Goal: Communication & Community: Answer question/provide support

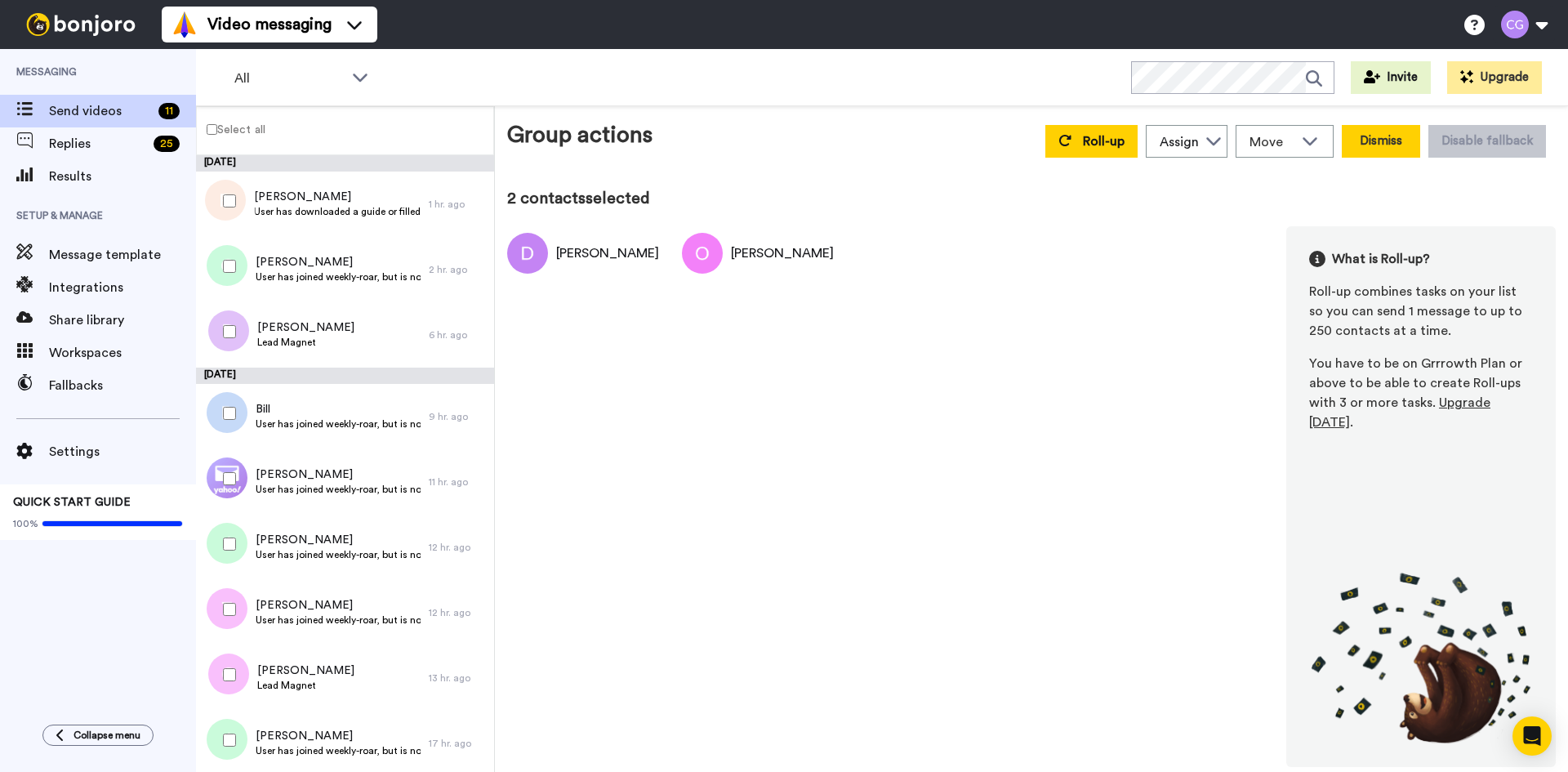
click at [1369, 145] on button "Dismiss" at bounding box center [1381, 141] width 78 height 33
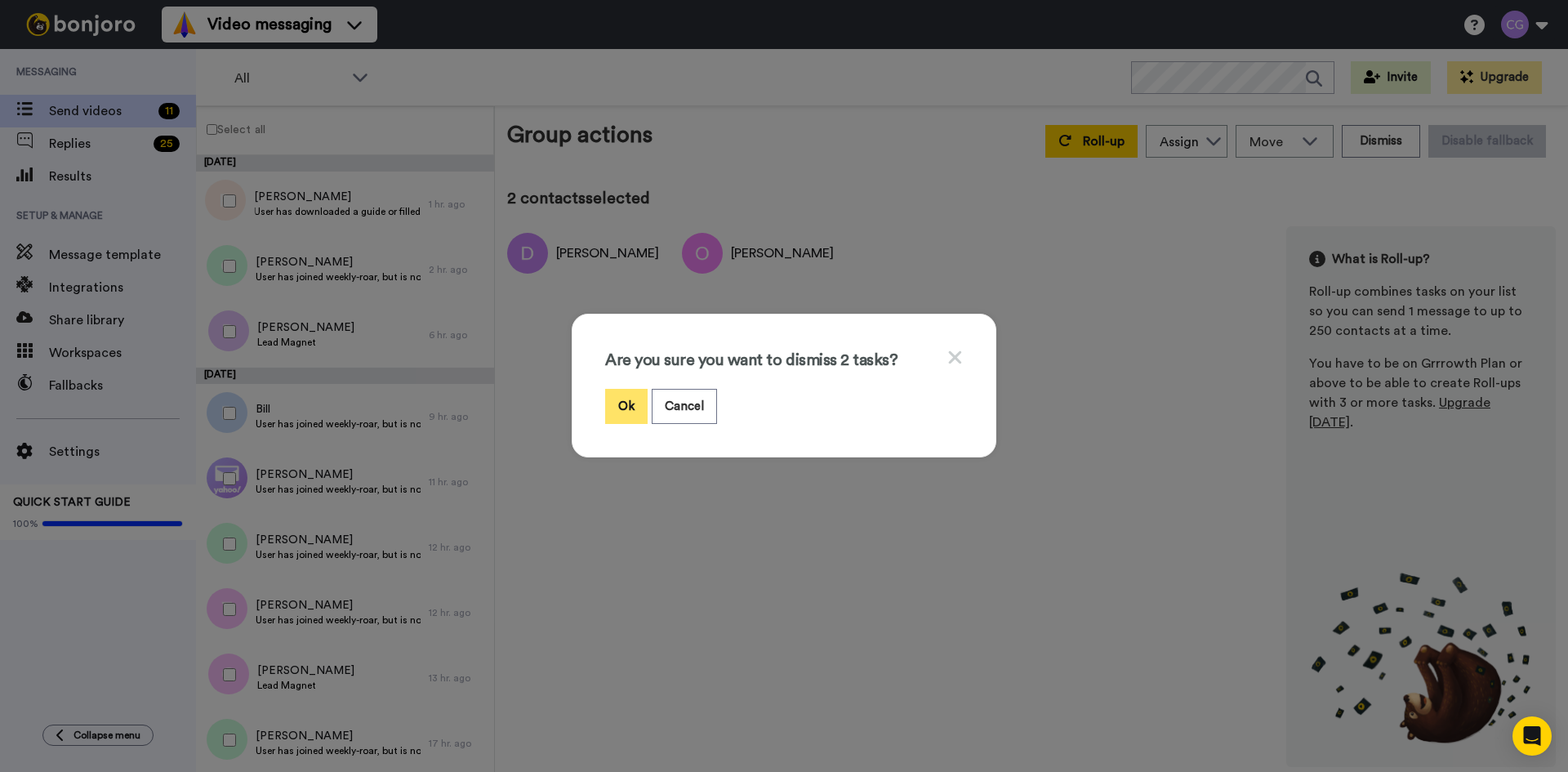
click at [620, 406] on button "Ok" at bounding box center [626, 406] width 42 height 35
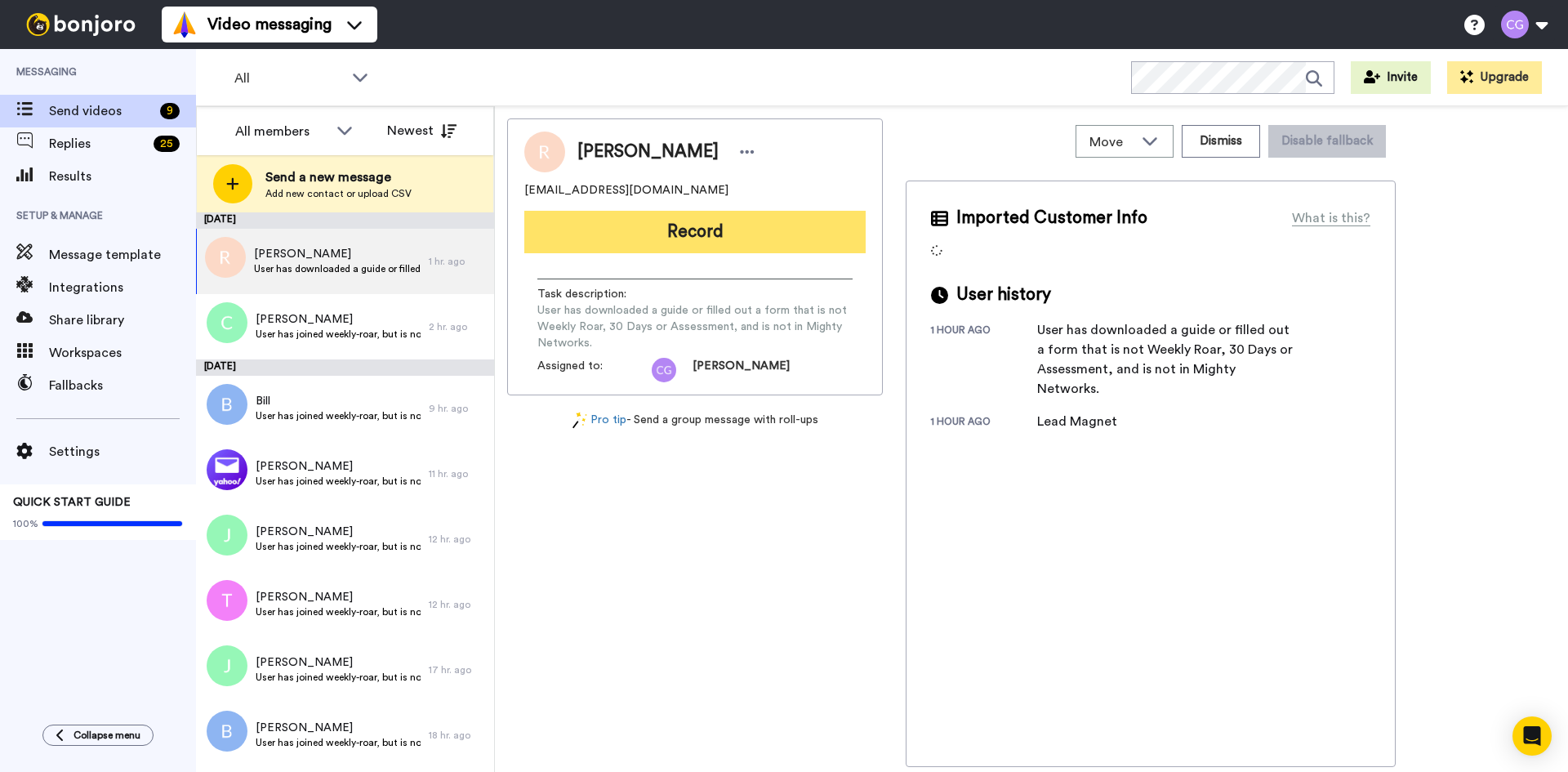
click at [737, 236] on button "Record" at bounding box center [695, 232] width 342 height 42
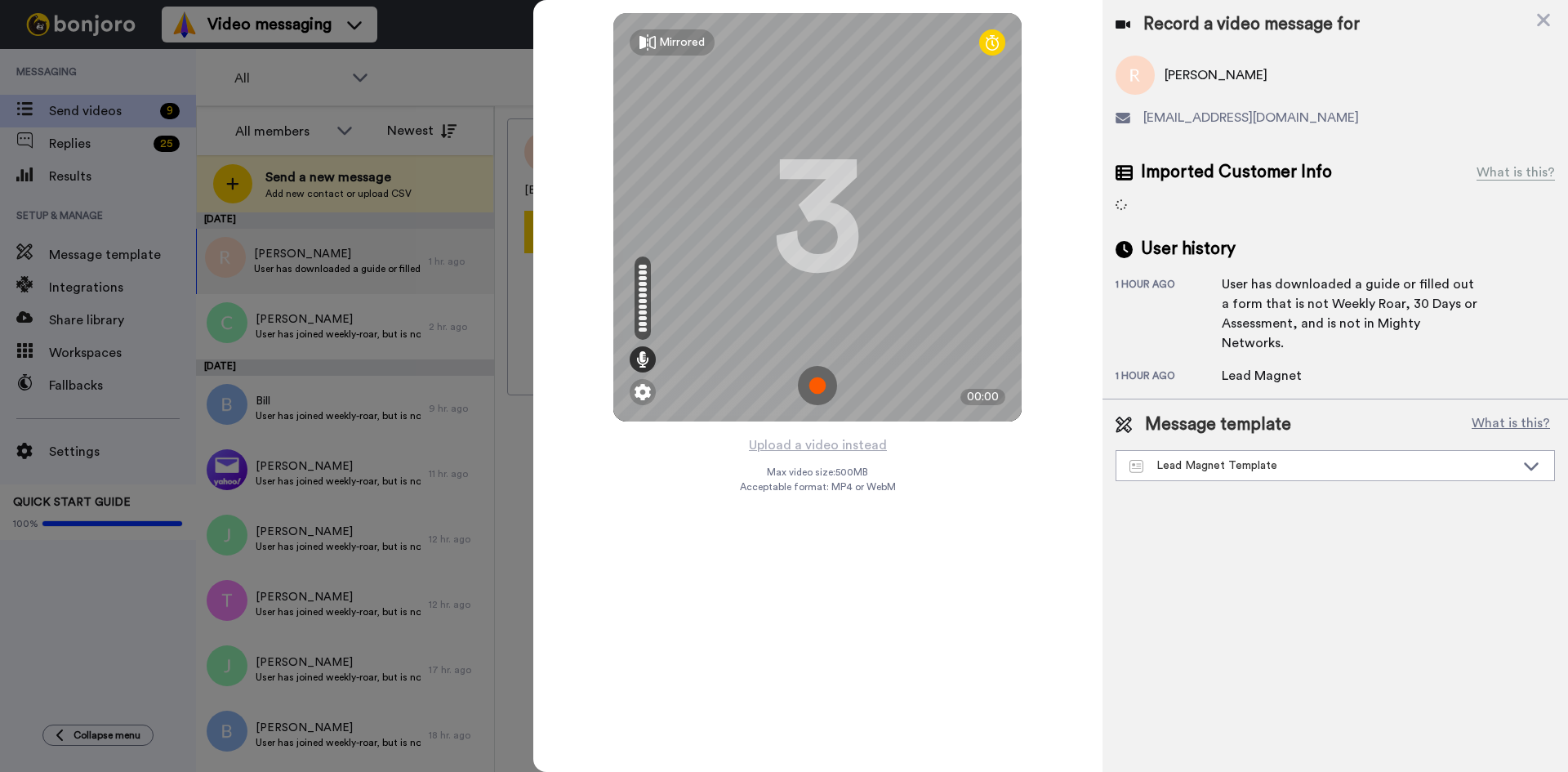
click at [820, 378] on img at bounding box center [817, 386] width 40 height 40
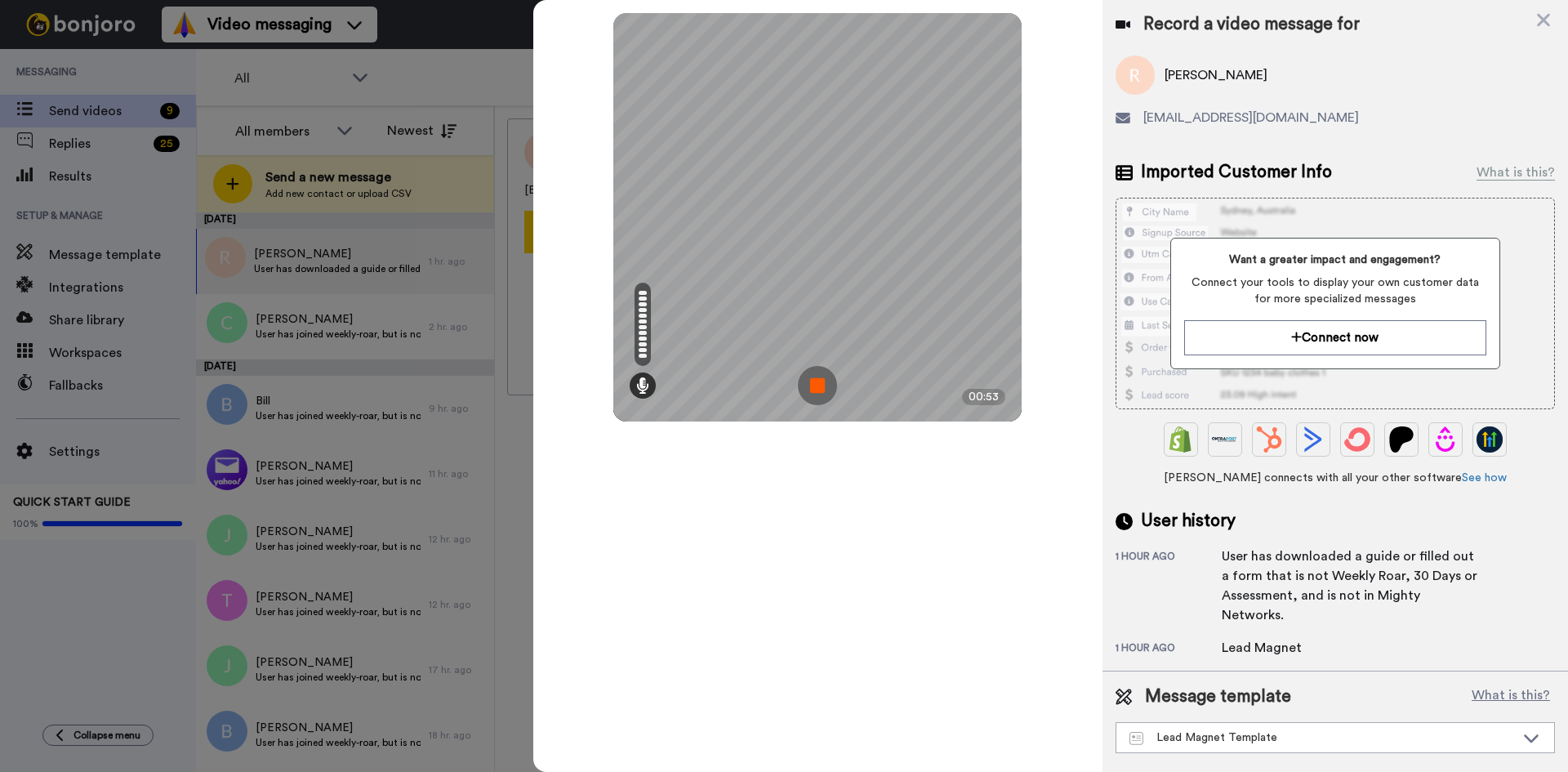
click at [815, 382] on img at bounding box center [817, 386] width 40 height 40
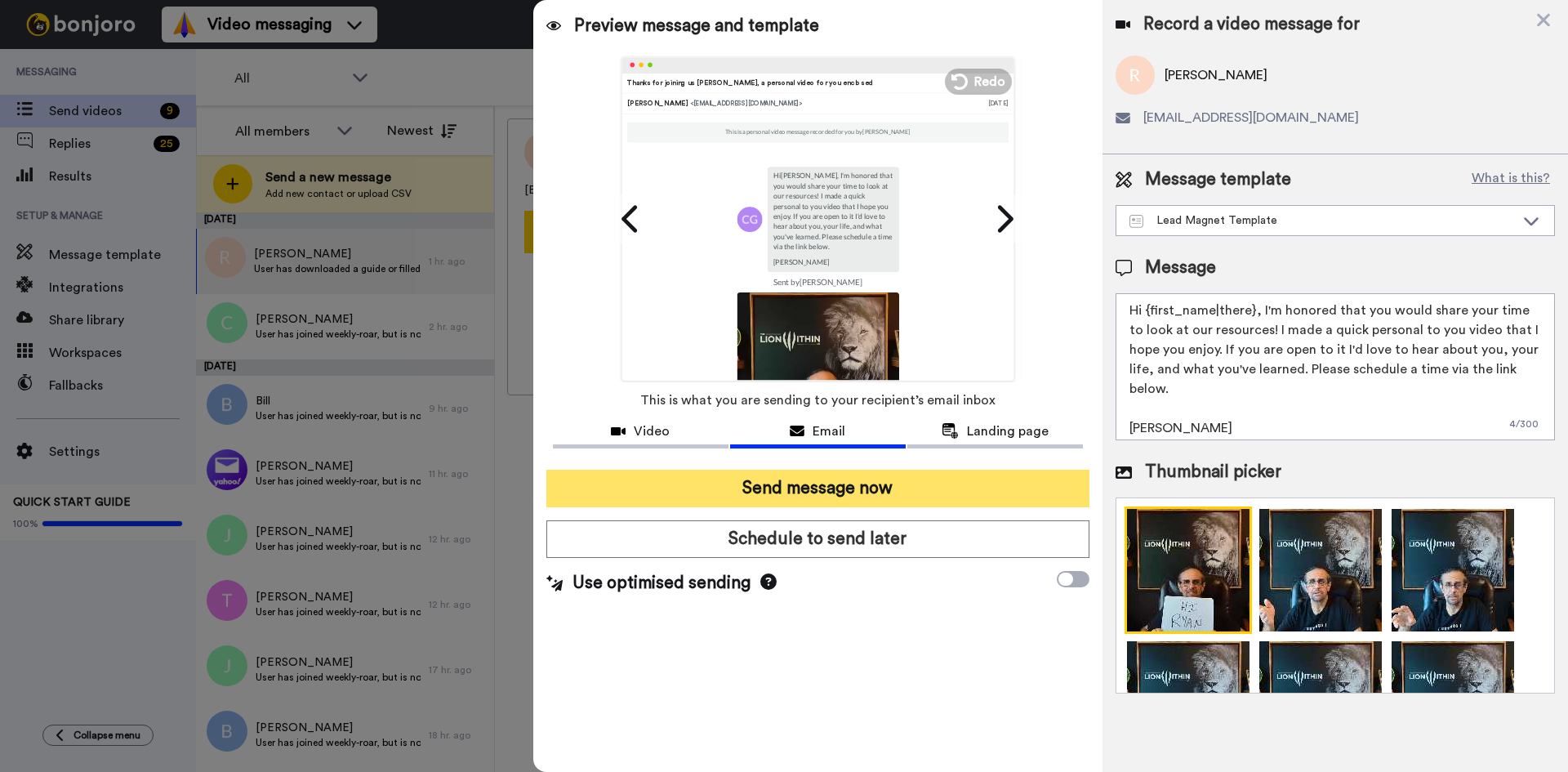
click at [817, 489] on button "Send message now" at bounding box center [817, 489] width 543 height 38
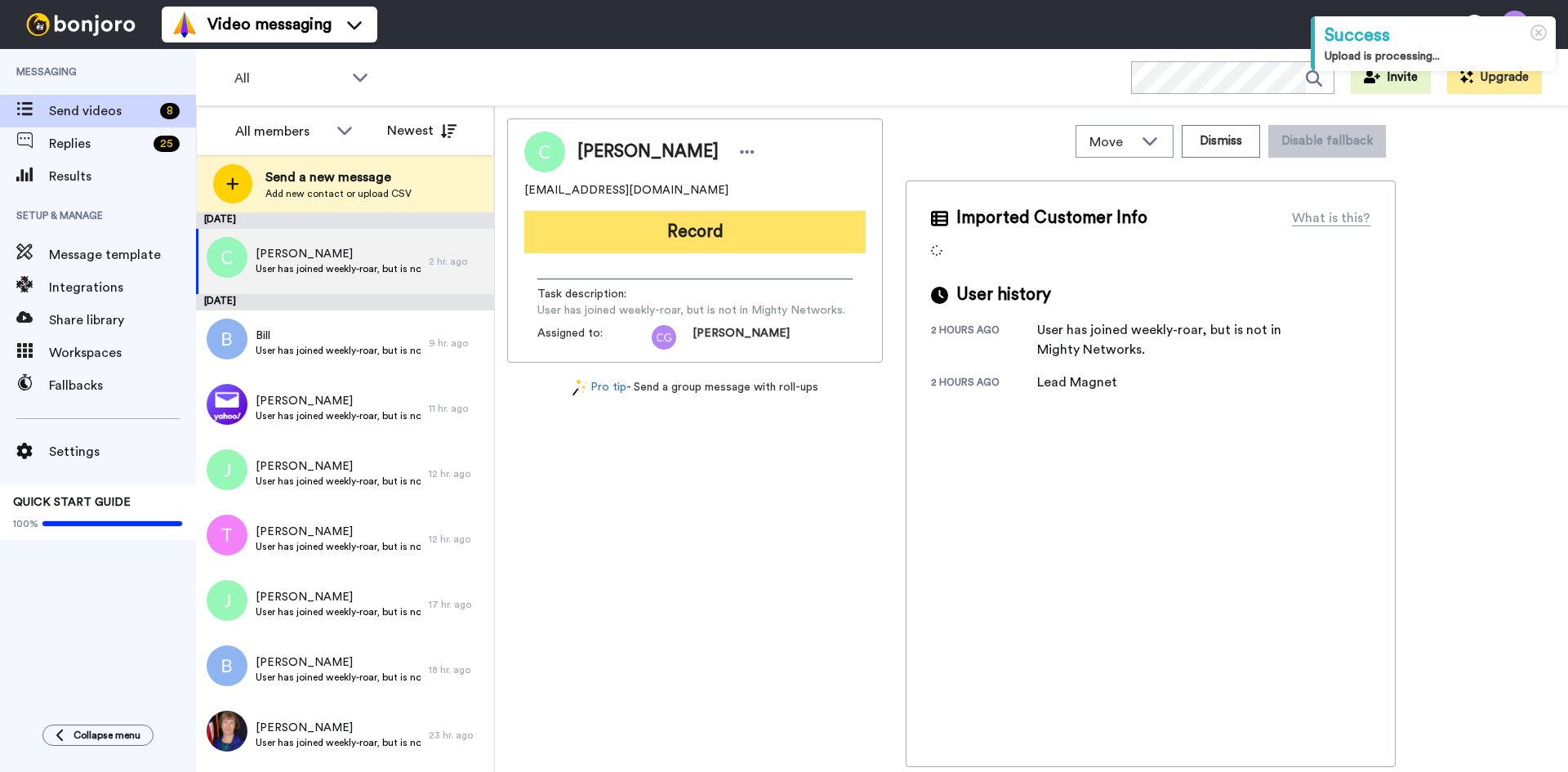
click at [739, 236] on button "Record" at bounding box center [695, 232] width 342 height 42
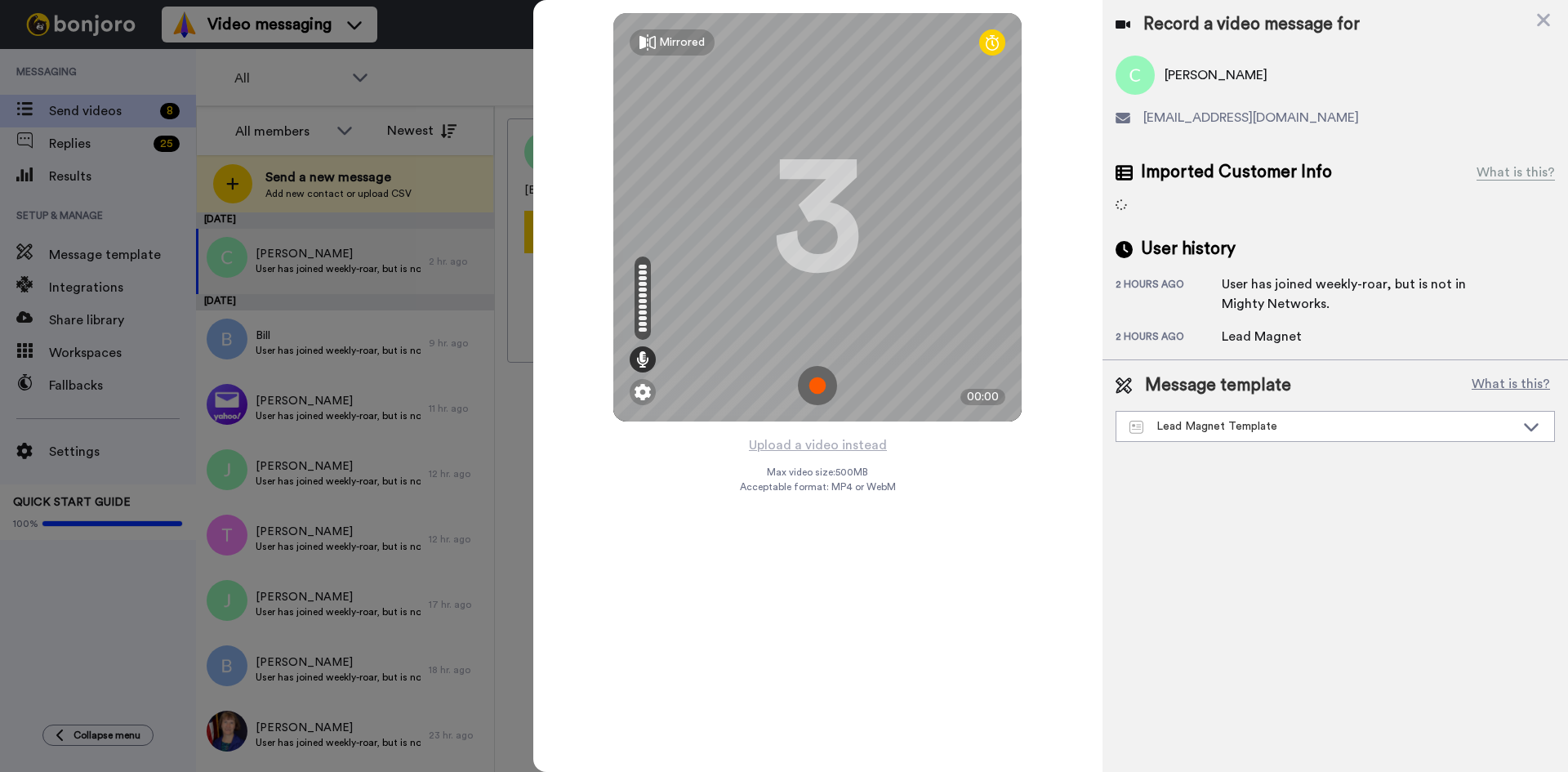
click at [822, 385] on img at bounding box center [817, 386] width 40 height 40
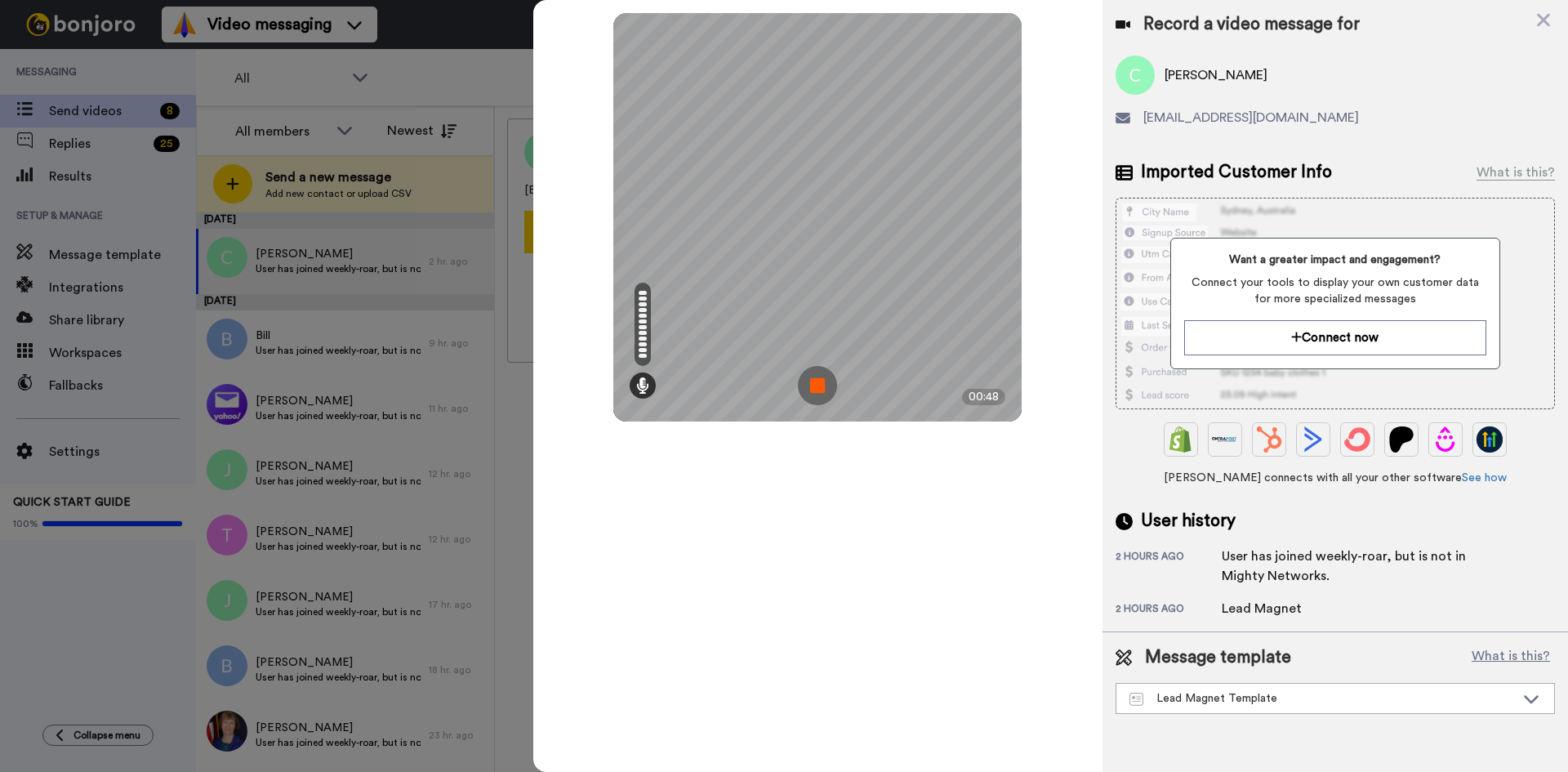
click at [817, 391] on img at bounding box center [817, 386] width 40 height 40
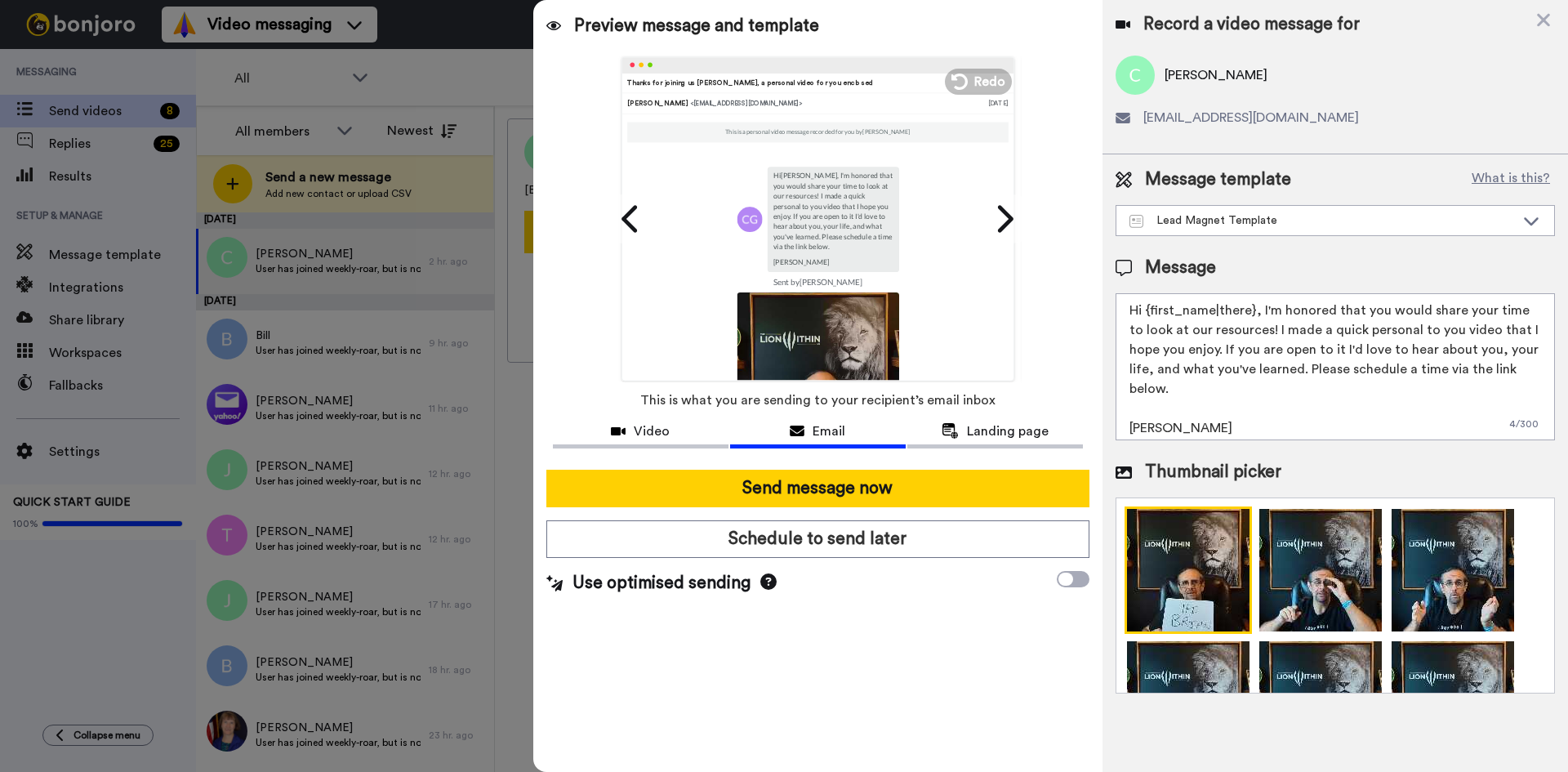
drag, startPoint x: 1145, startPoint y: 311, endPoint x: 1252, endPoint y: 314, distance: 107.0
click at [1252, 314] on textarea "Hi {first_name|there}, I'm honored that you would share your time to look at ou…" at bounding box center [1335, 366] width 440 height 147
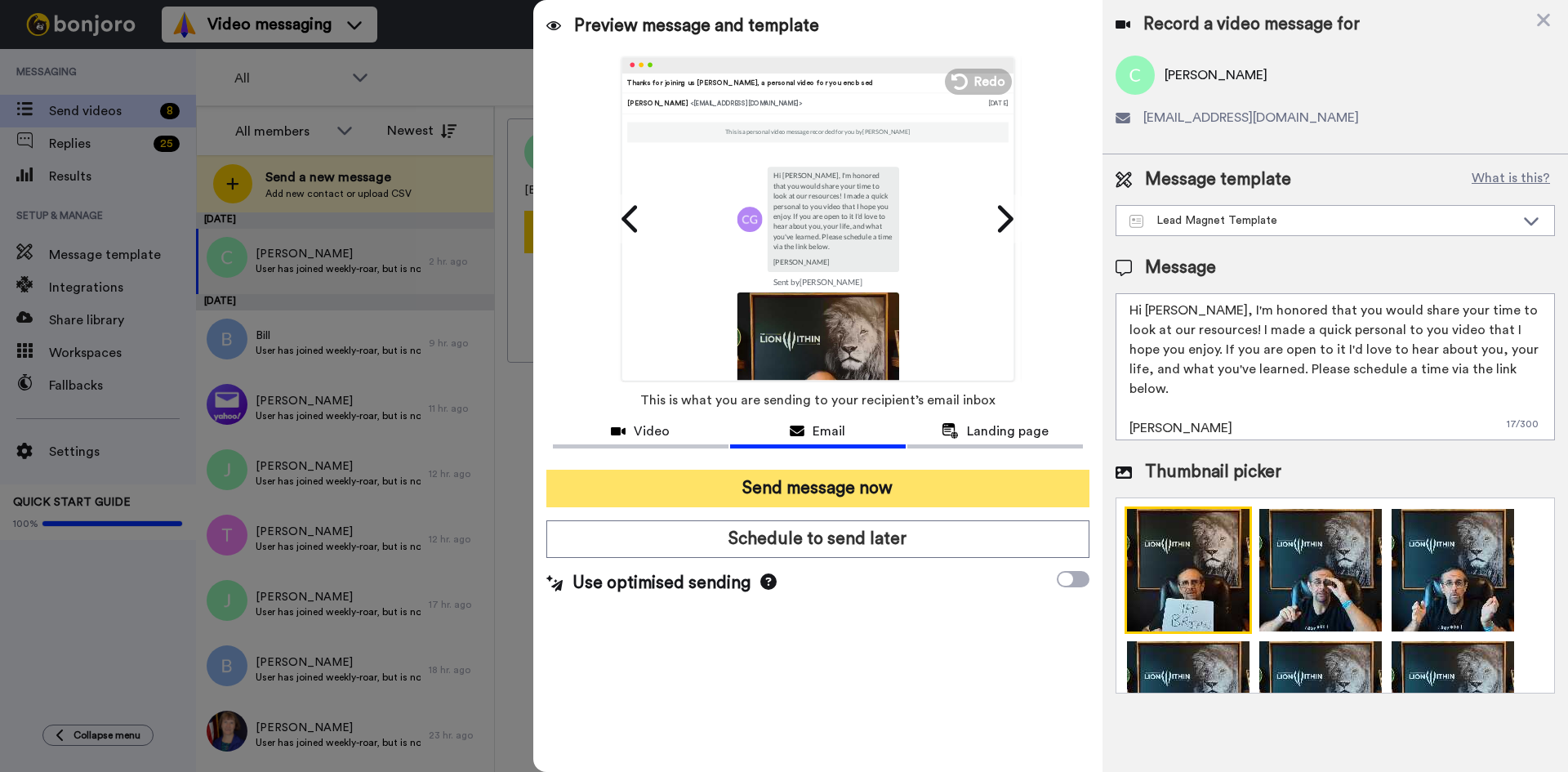
type textarea "Hi Brian, I'm honored that you would share your time to look at our resources! …"
click at [849, 496] on button "Send message now" at bounding box center [817, 489] width 543 height 38
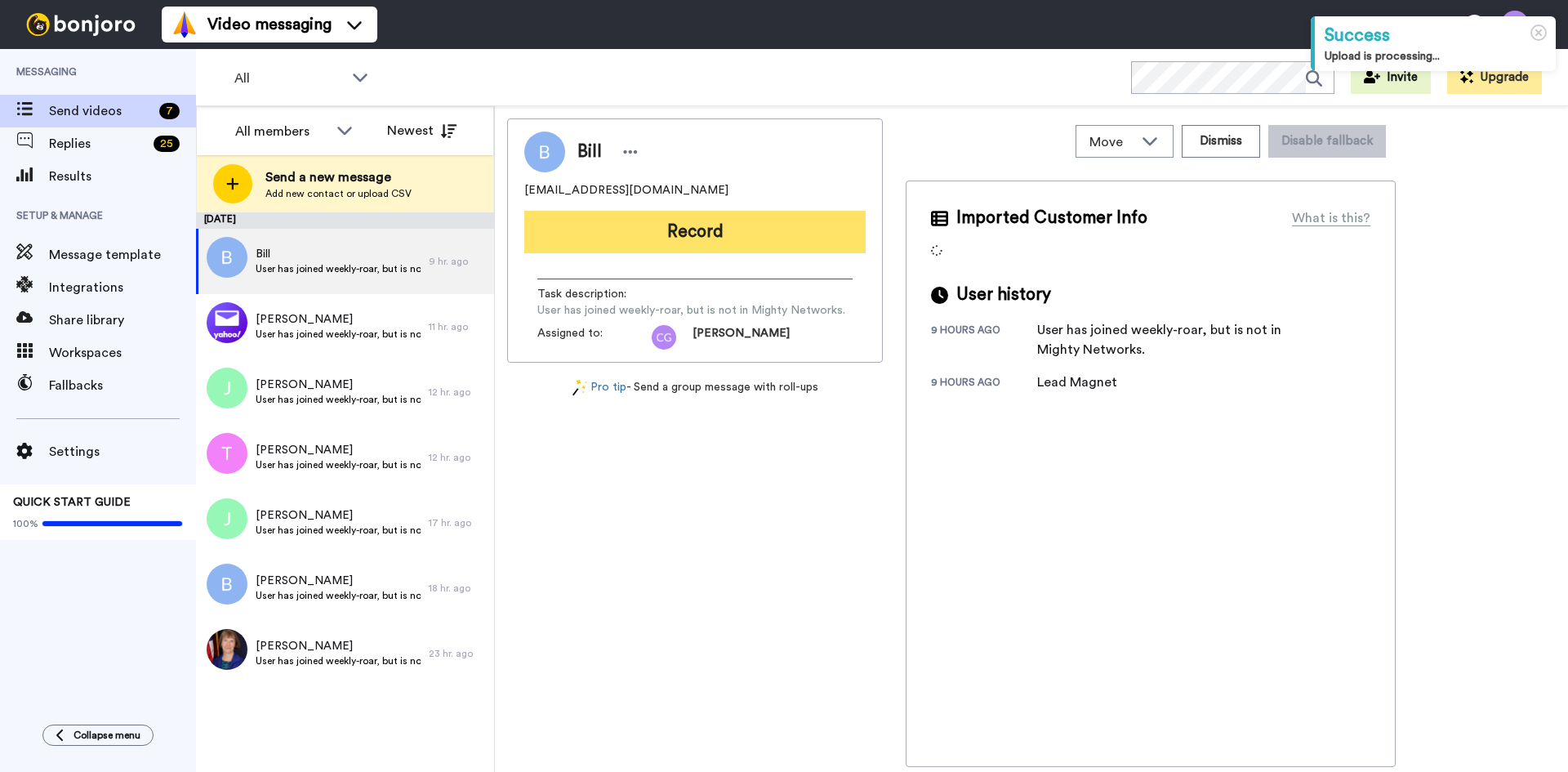
click at [650, 220] on button "Record" at bounding box center [695, 232] width 342 height 42
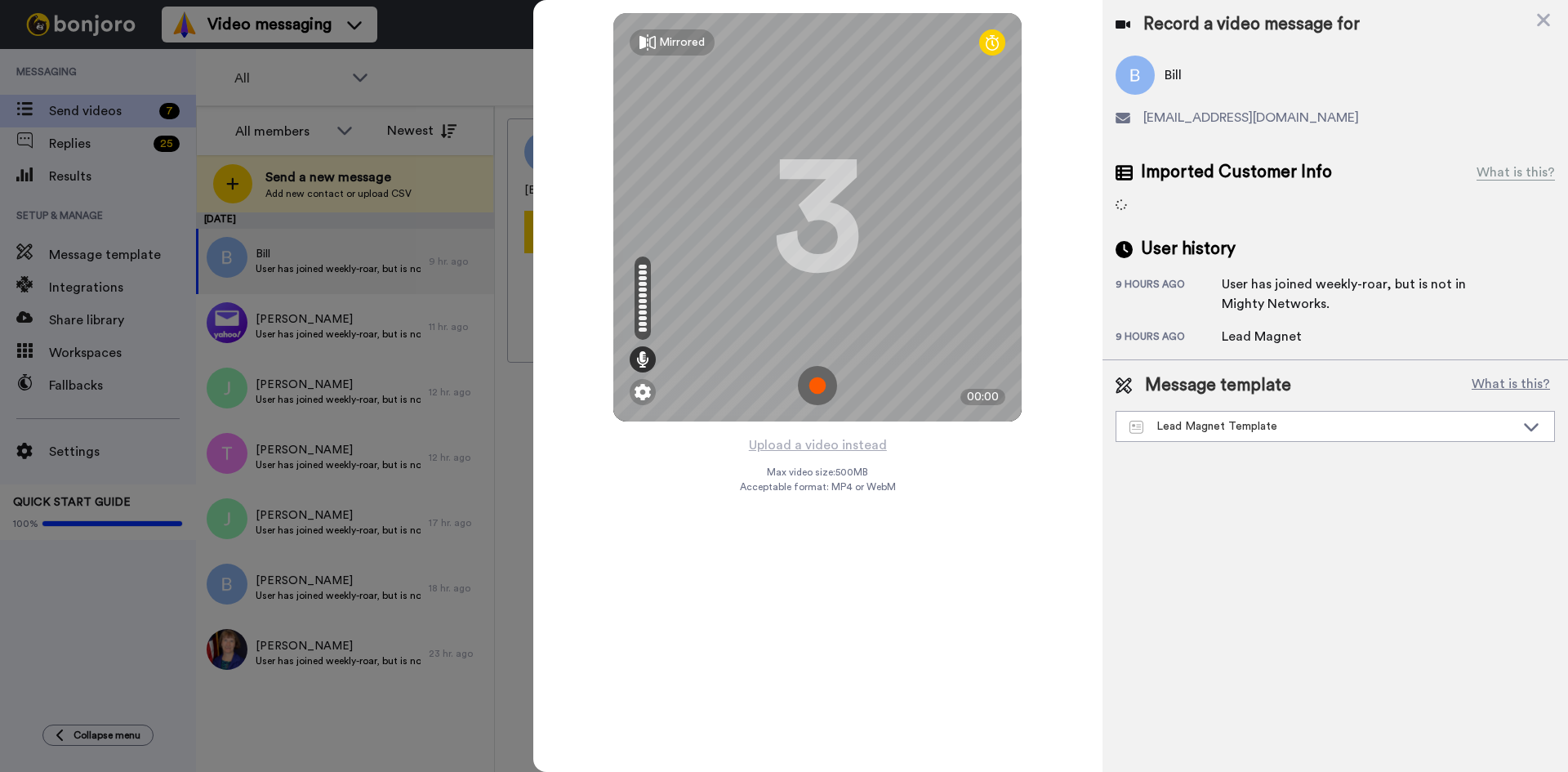
click at [813, 383] on img at bounding box center [817, 386] width 40 height 40
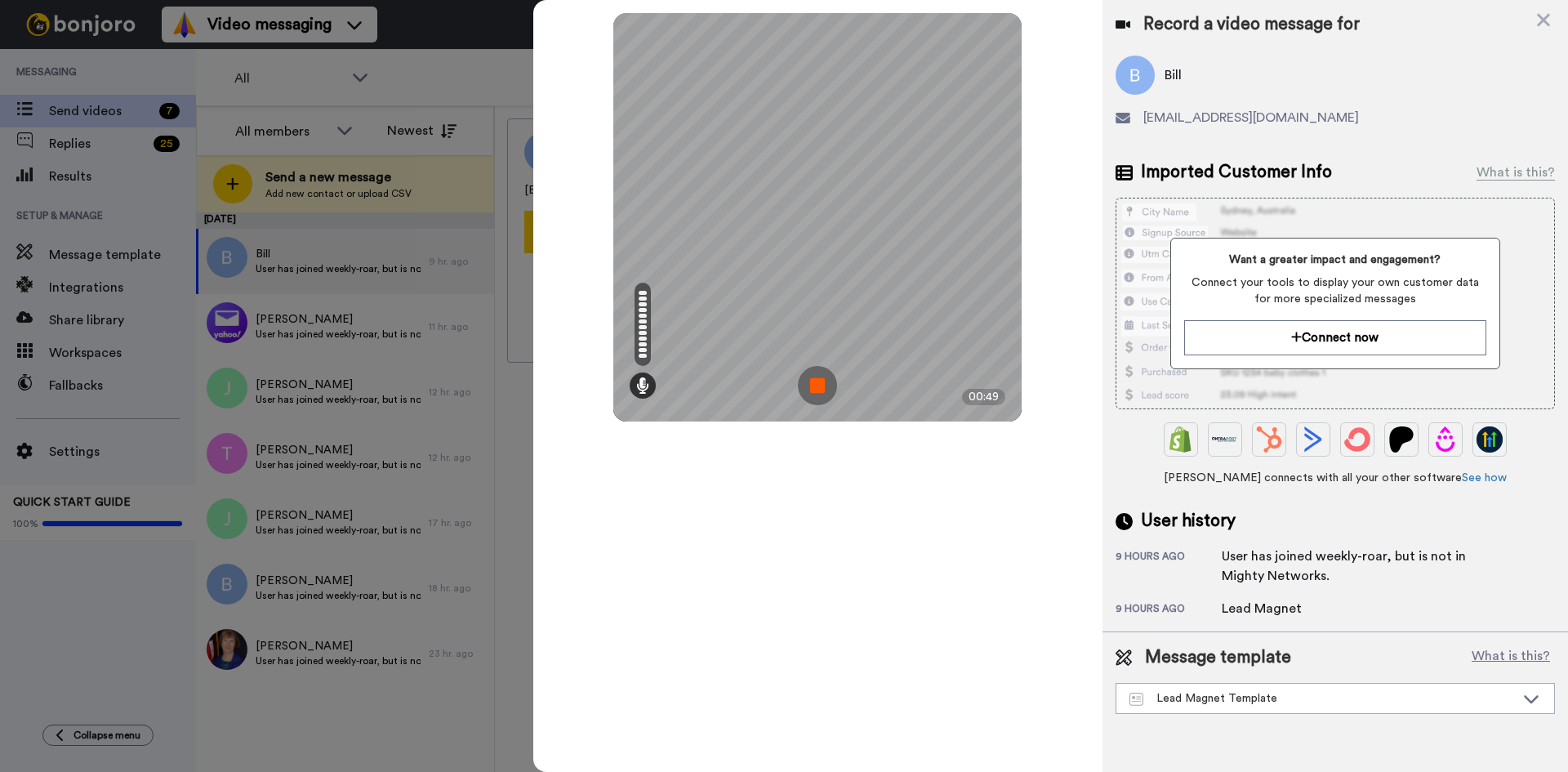
click at [813, 383] on img at bounding box center [817, 386] width 40 height 40
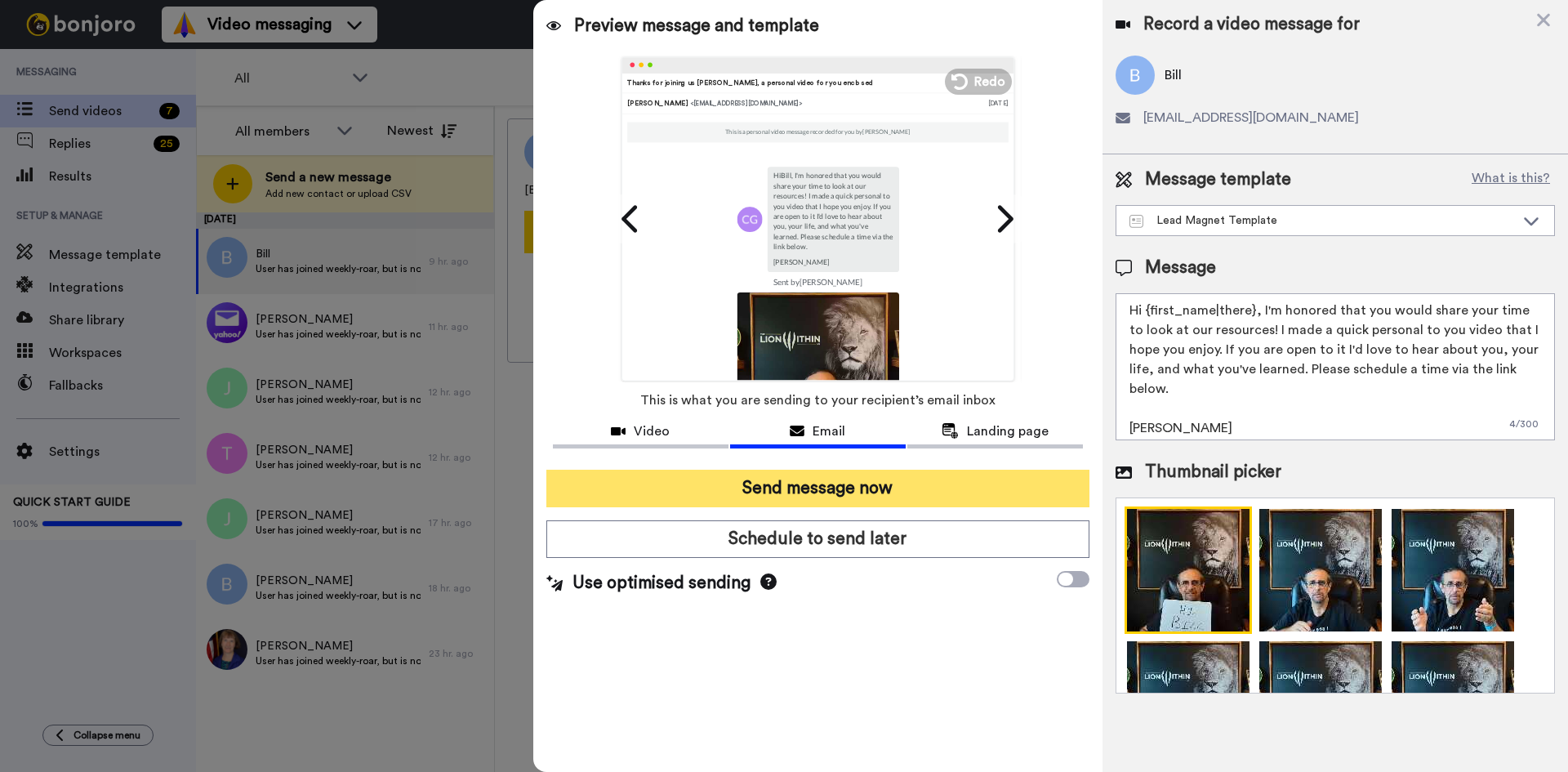
click at [831, 492] on button "Send message now" at bounding box center [817, 489] width 543 height 38
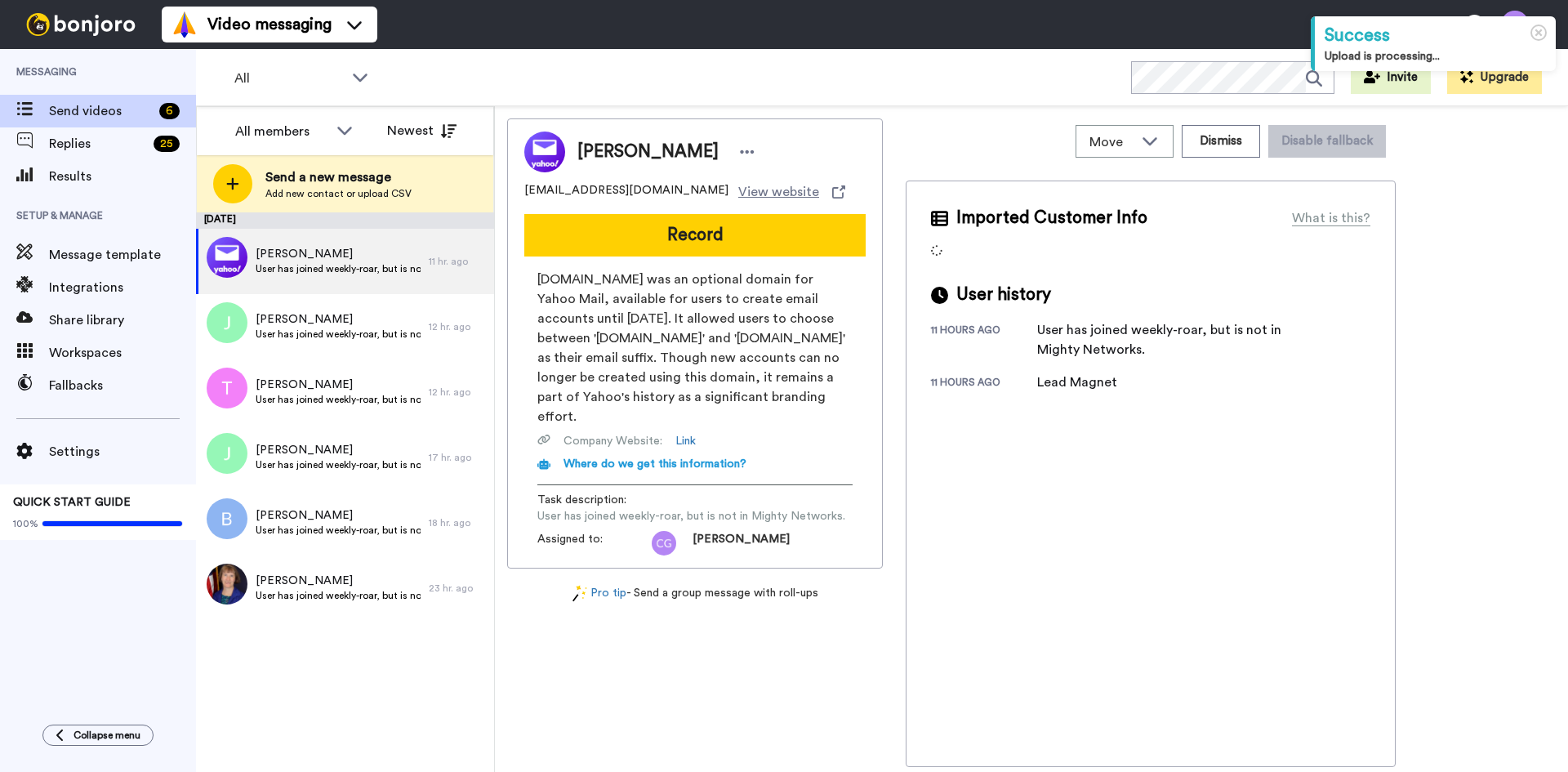
click at [679, 237] on button "Record" at bounding box center [695, 234] width 342 height 42
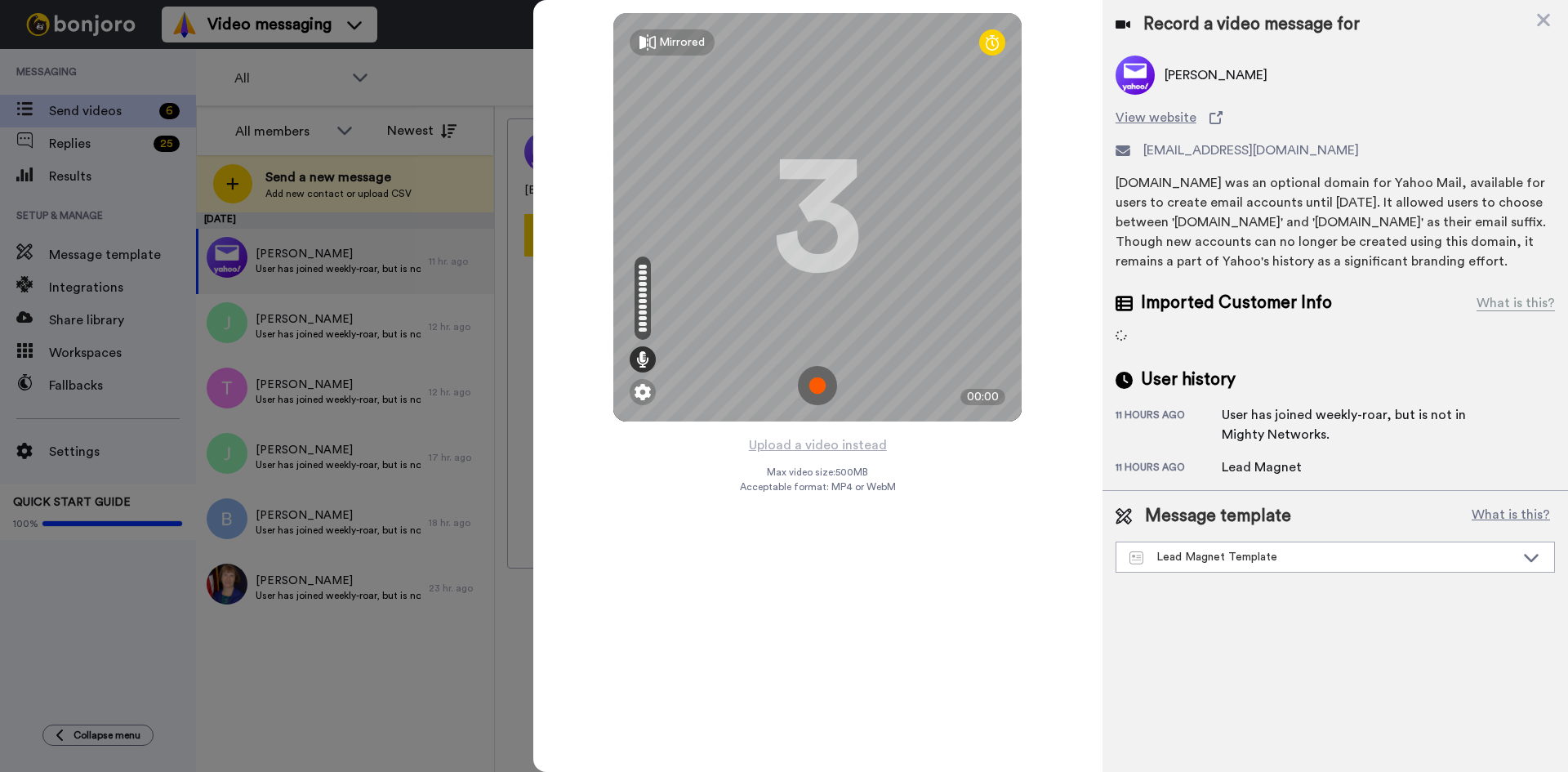
click at [816, 385] on img at bounding box center [817, 386] width 40 height 40
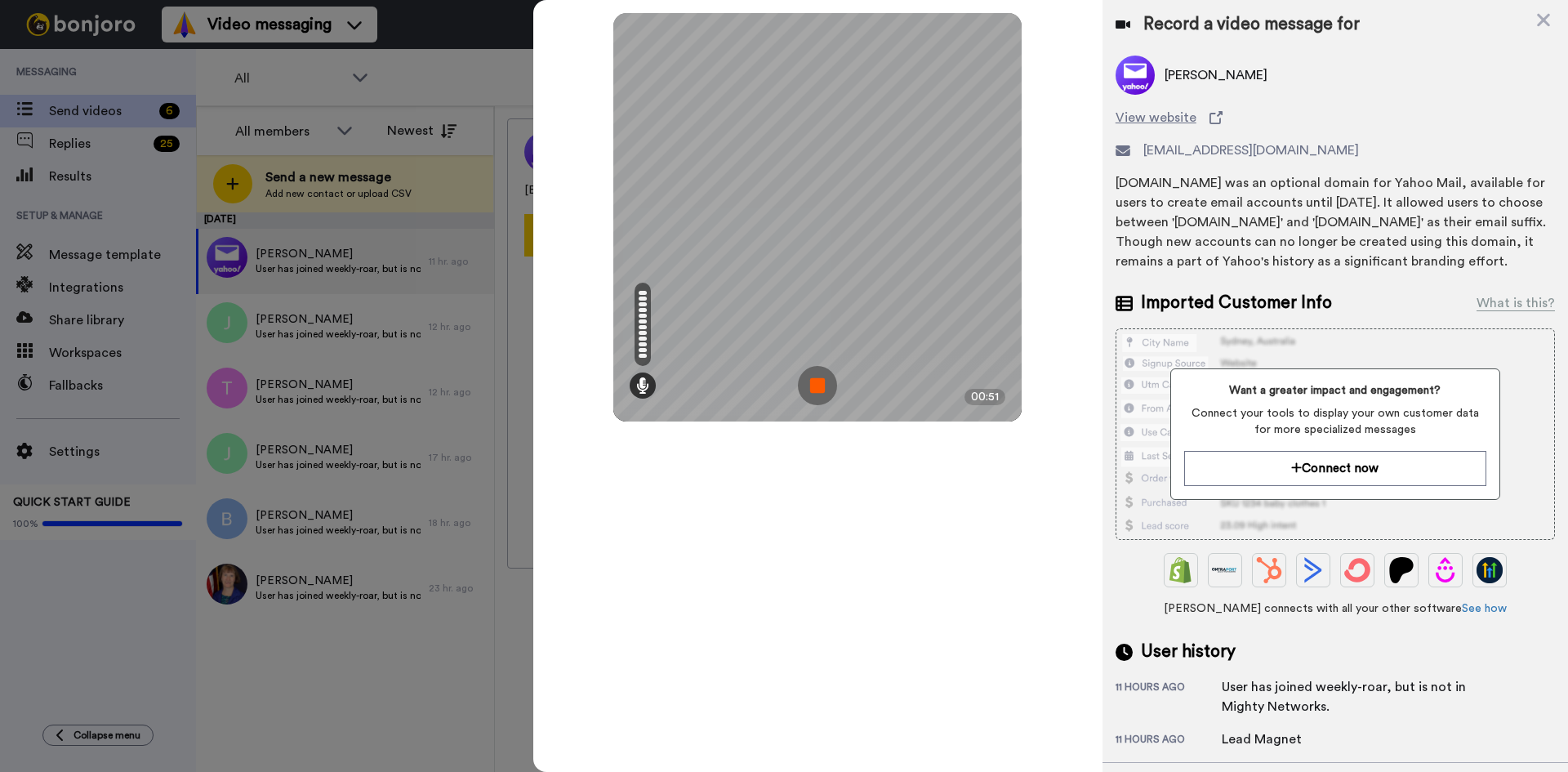
click at [823, 386] on img at bounding box center [817, 386] width 40 height 40
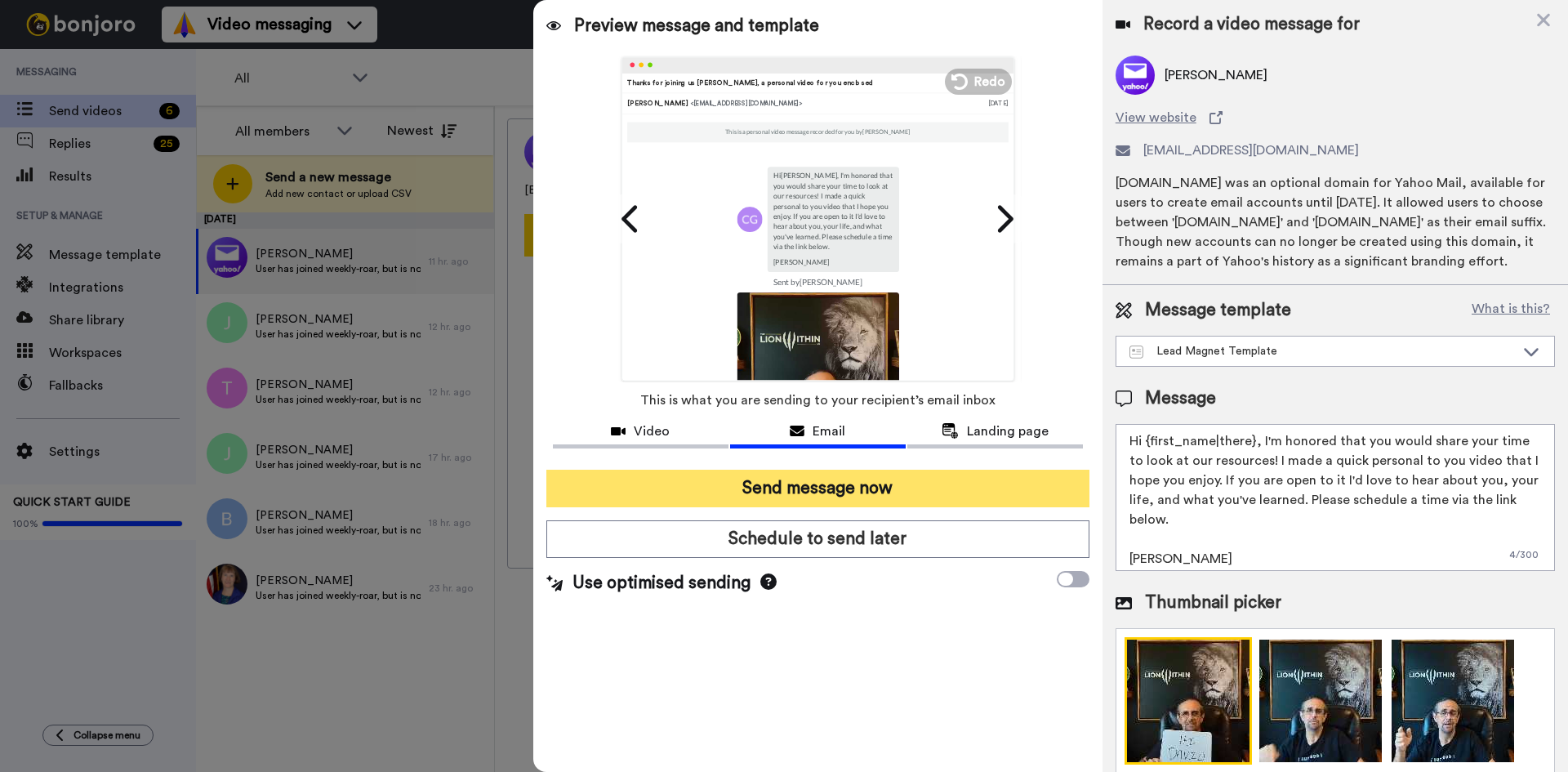
click at [703, 477] on button "Send message now" at bounding box center [817, 489] width 543 height 38
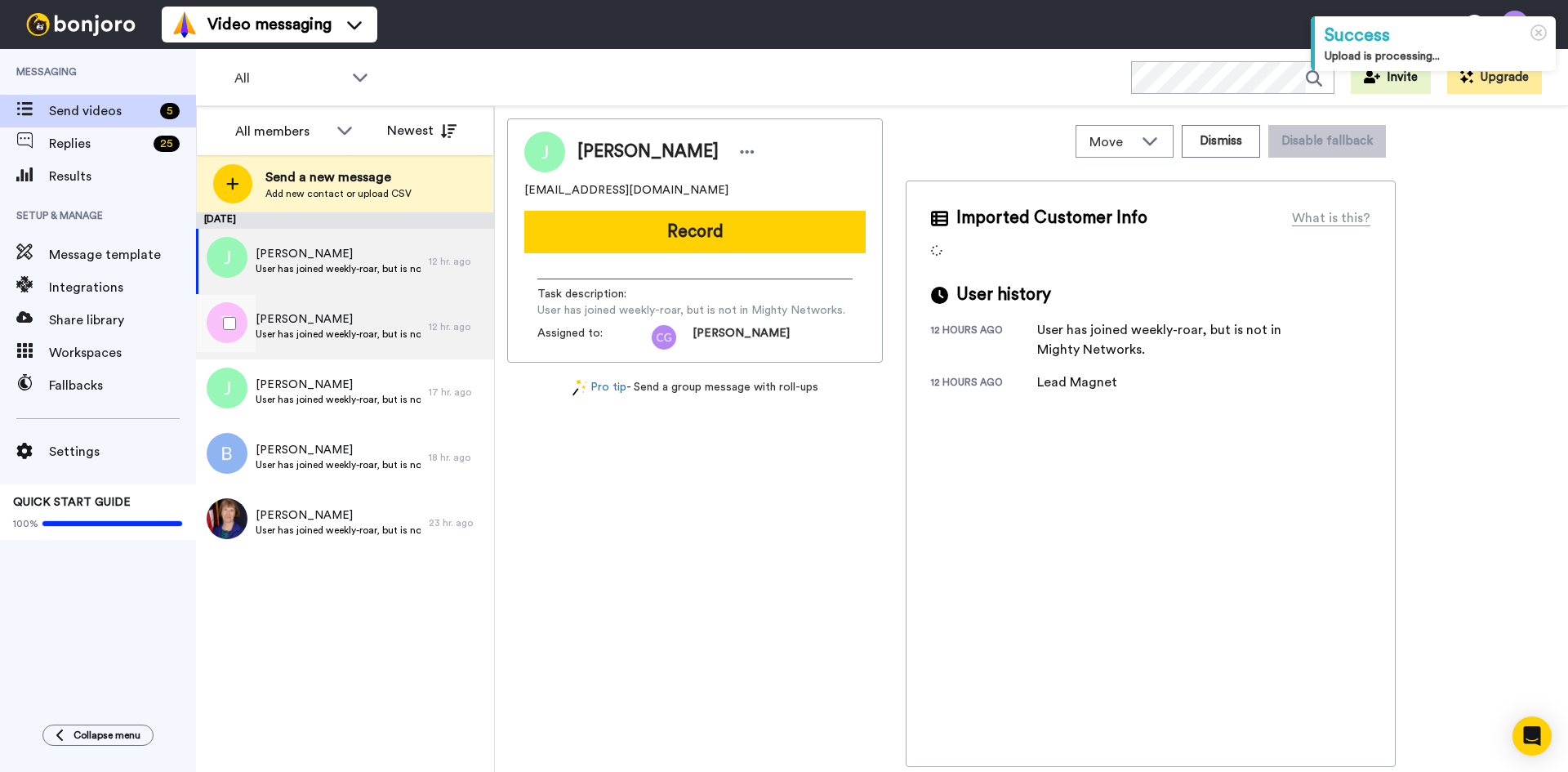
click at [299, 321] on span "LeMarr McVay" at bounding box center [338, 318] width 165 height 16
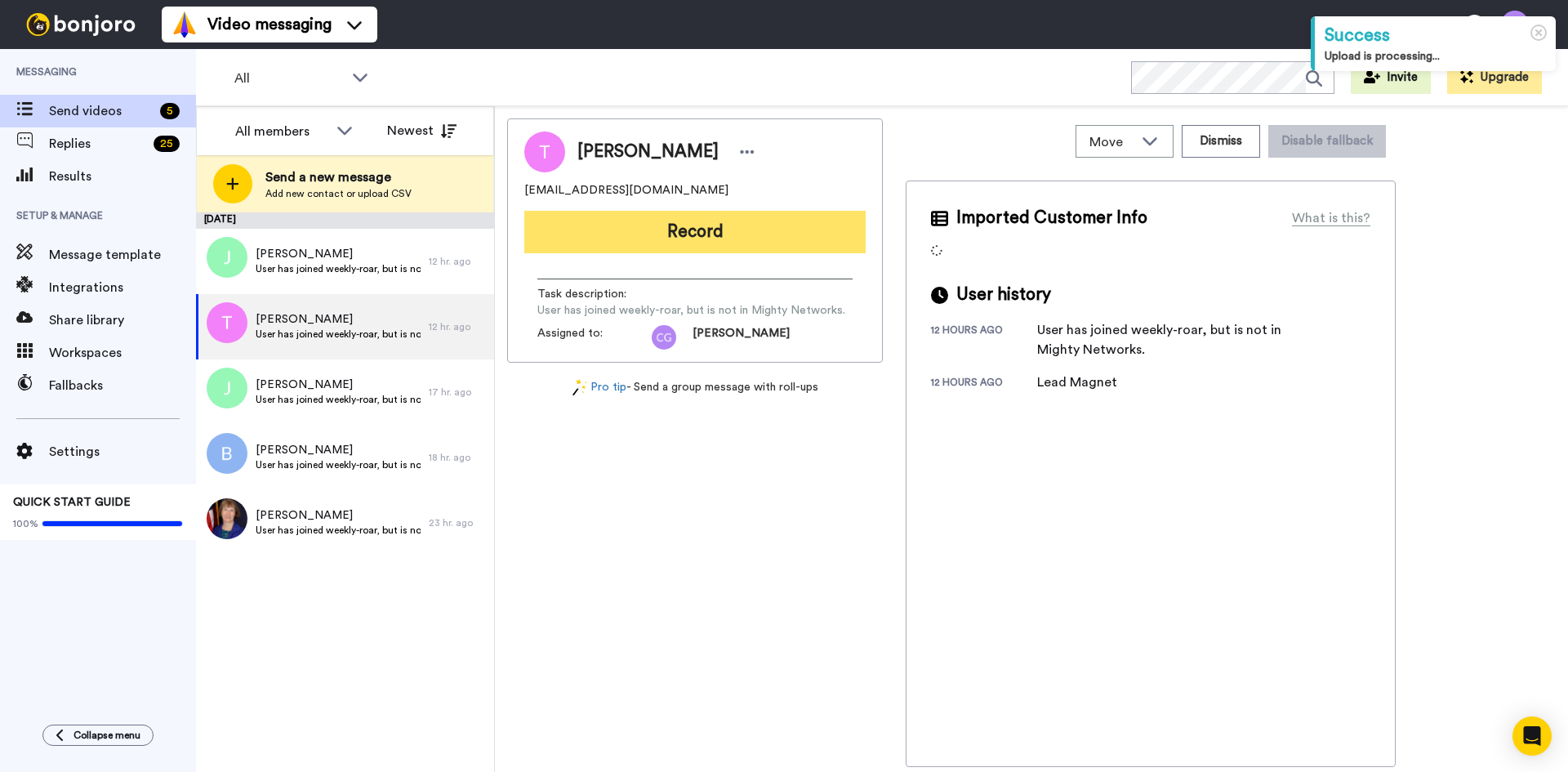
click at [704, 238] on button "Record" at bounding box center [695, 232] width 342 height 42
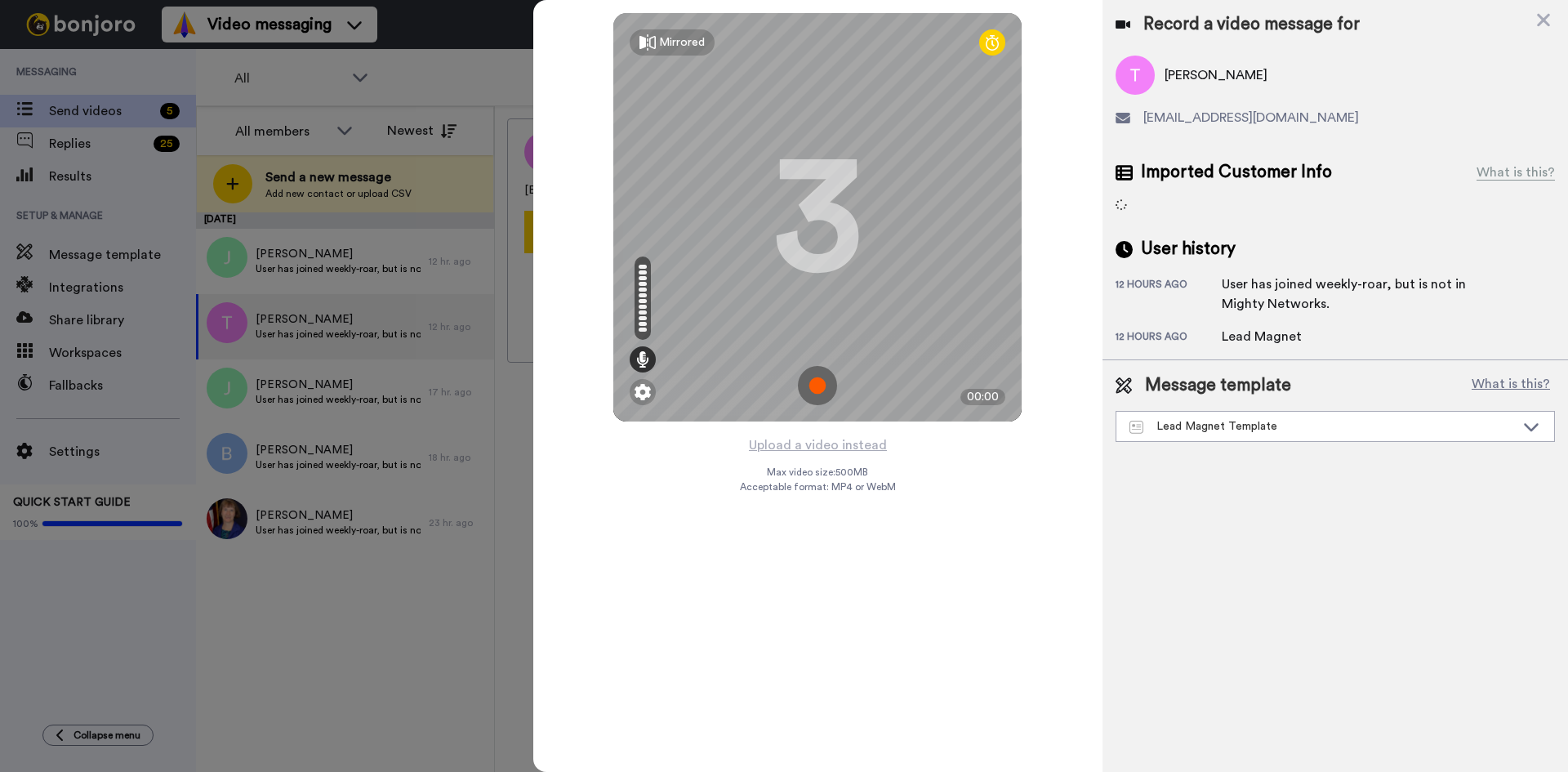
click at [827, 383] on img at bounding box center [817, 386] width 40 height 40
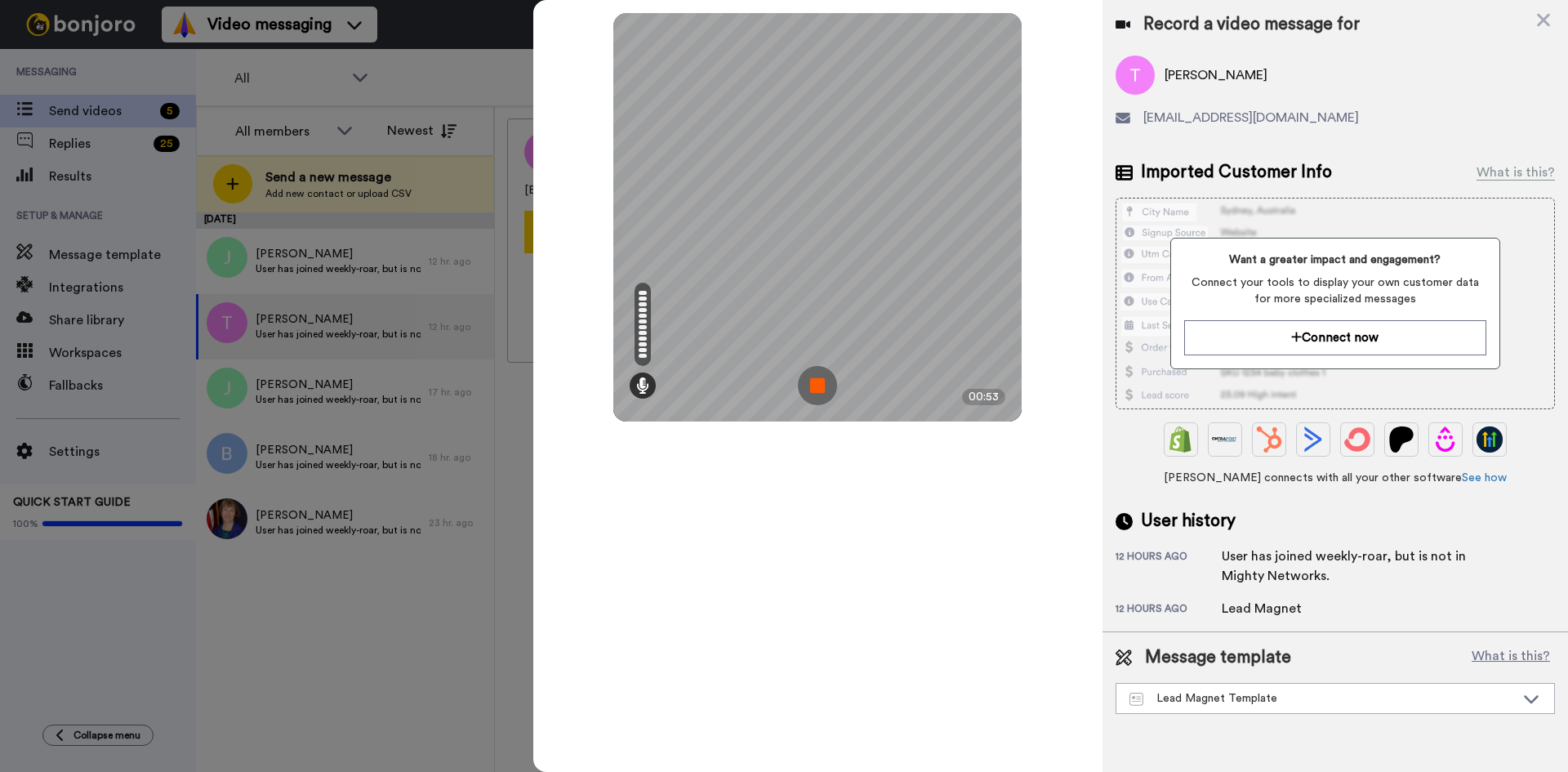
click at [818, 387] on img at bounding box center [817, 386] width 40 height 40
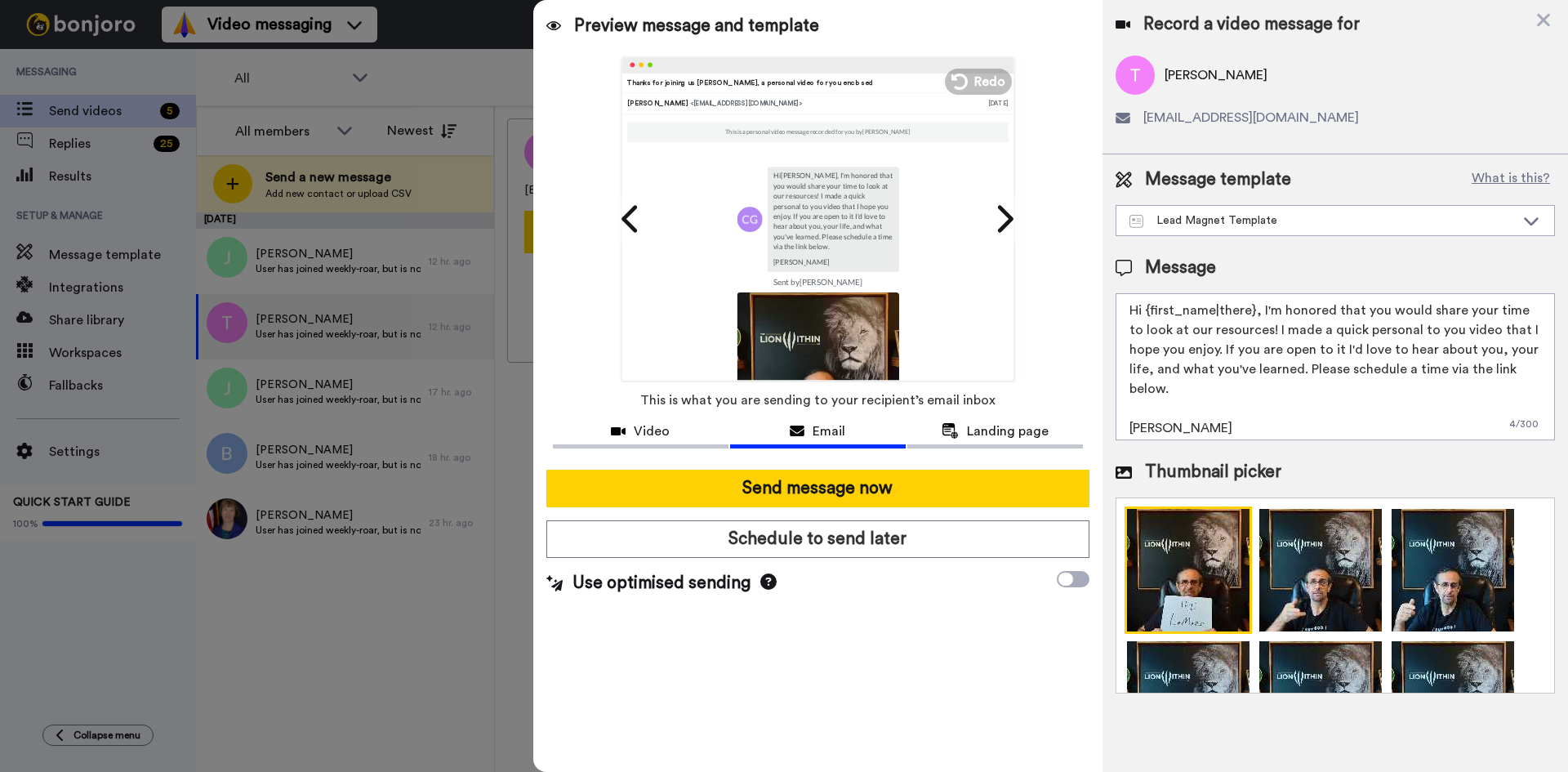
drag, startPoint x: 1146, startPoint y: 305, endPoint x: 1253, endPoint y: 313, distance: 107.3
click at [1253, 313] on textarea "Hi {first_name|there}, I'm honored that you would share your time to look at ou…" at bounding box center [1335, 366] width 440 height 147
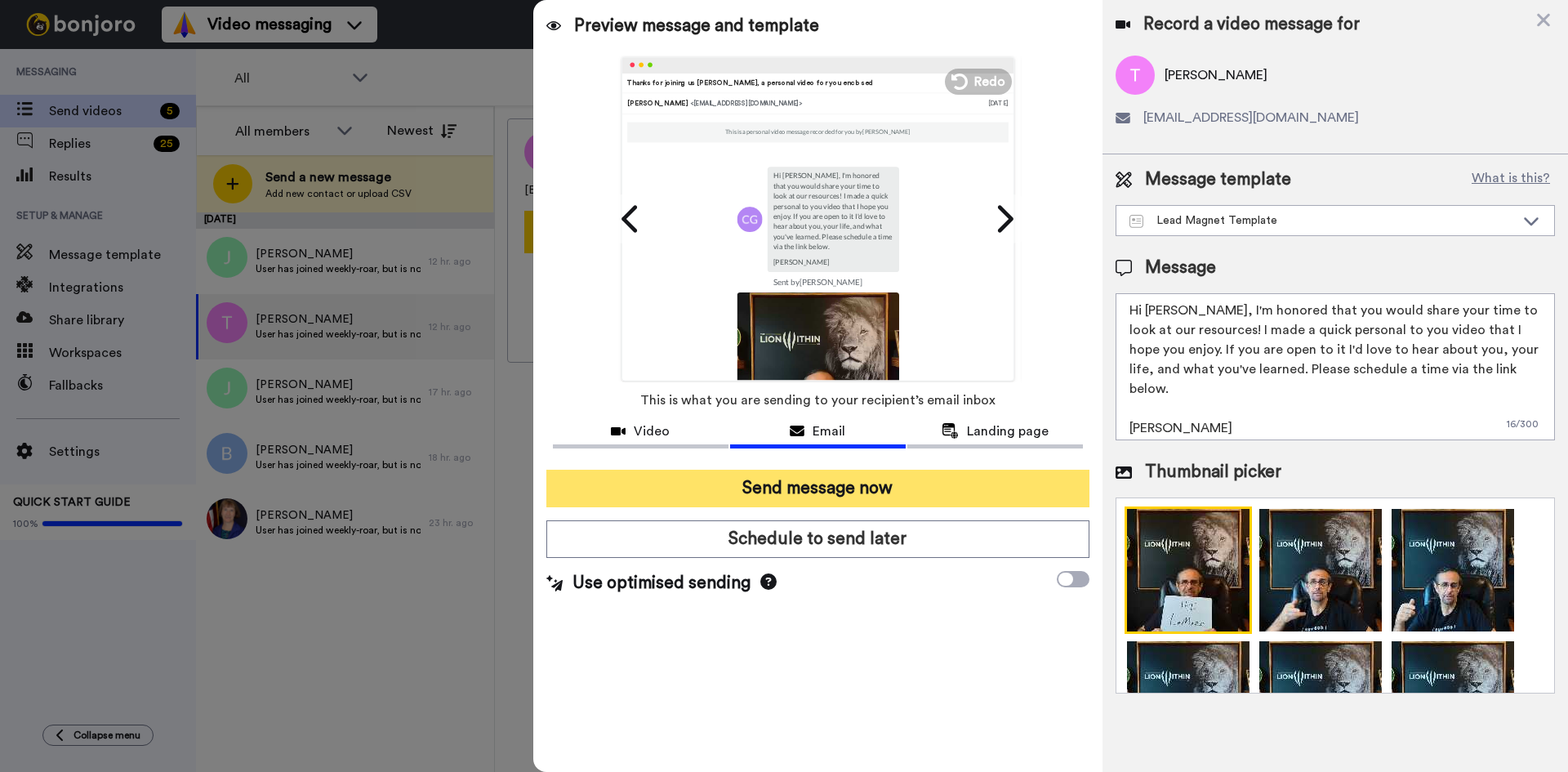
type textarea "Hi LeMarr, I'm honored that you would share your time to look at our resources!…"
click at [815, 477] on button "Send message now" at bounding box center [817, 489] width 543 height 38
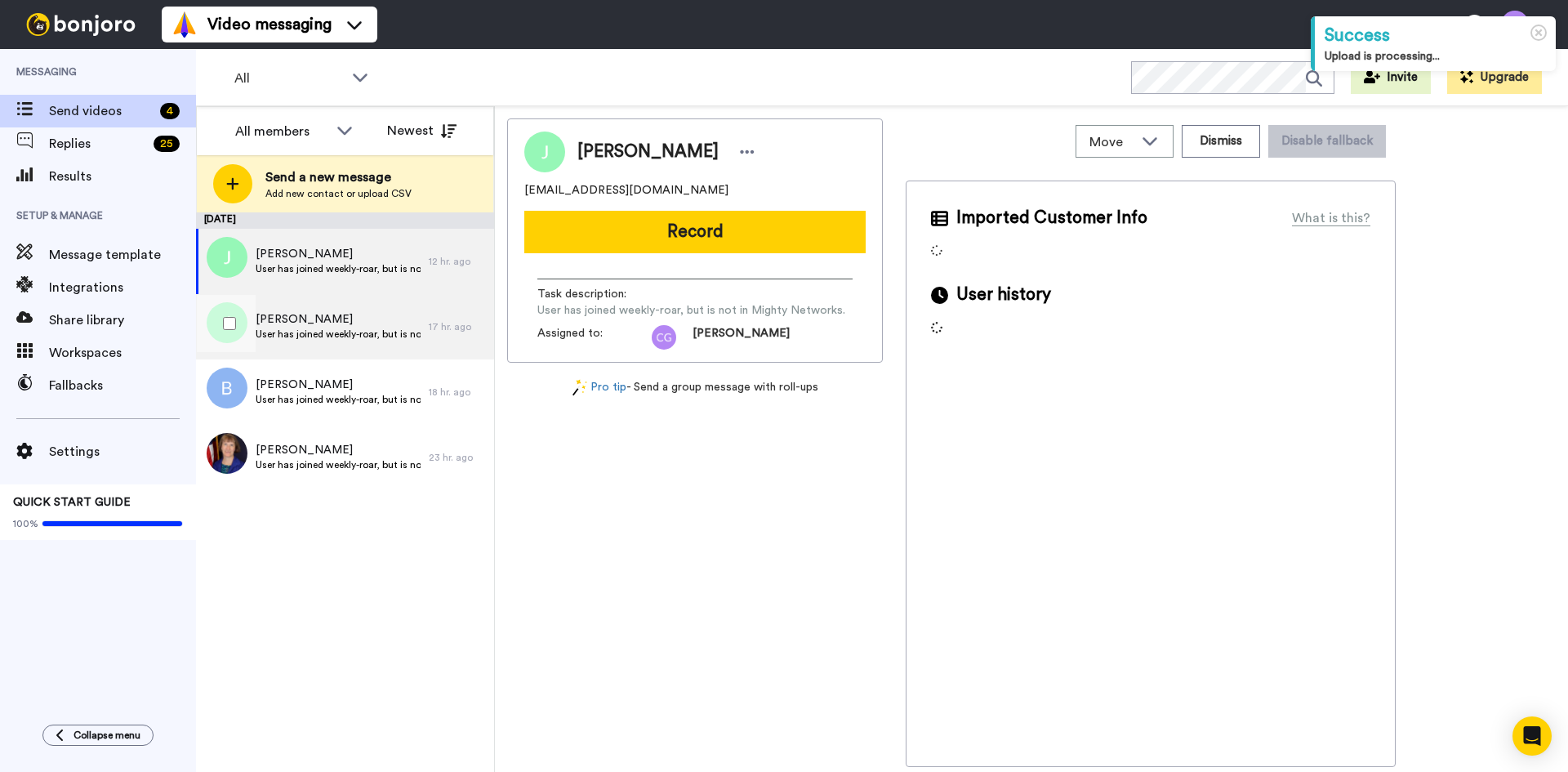
click at [358, 330] on span "User has joined weekly-roar, but is not in Mighty Networks." at bounding box center [338, 334] width 165 height 13
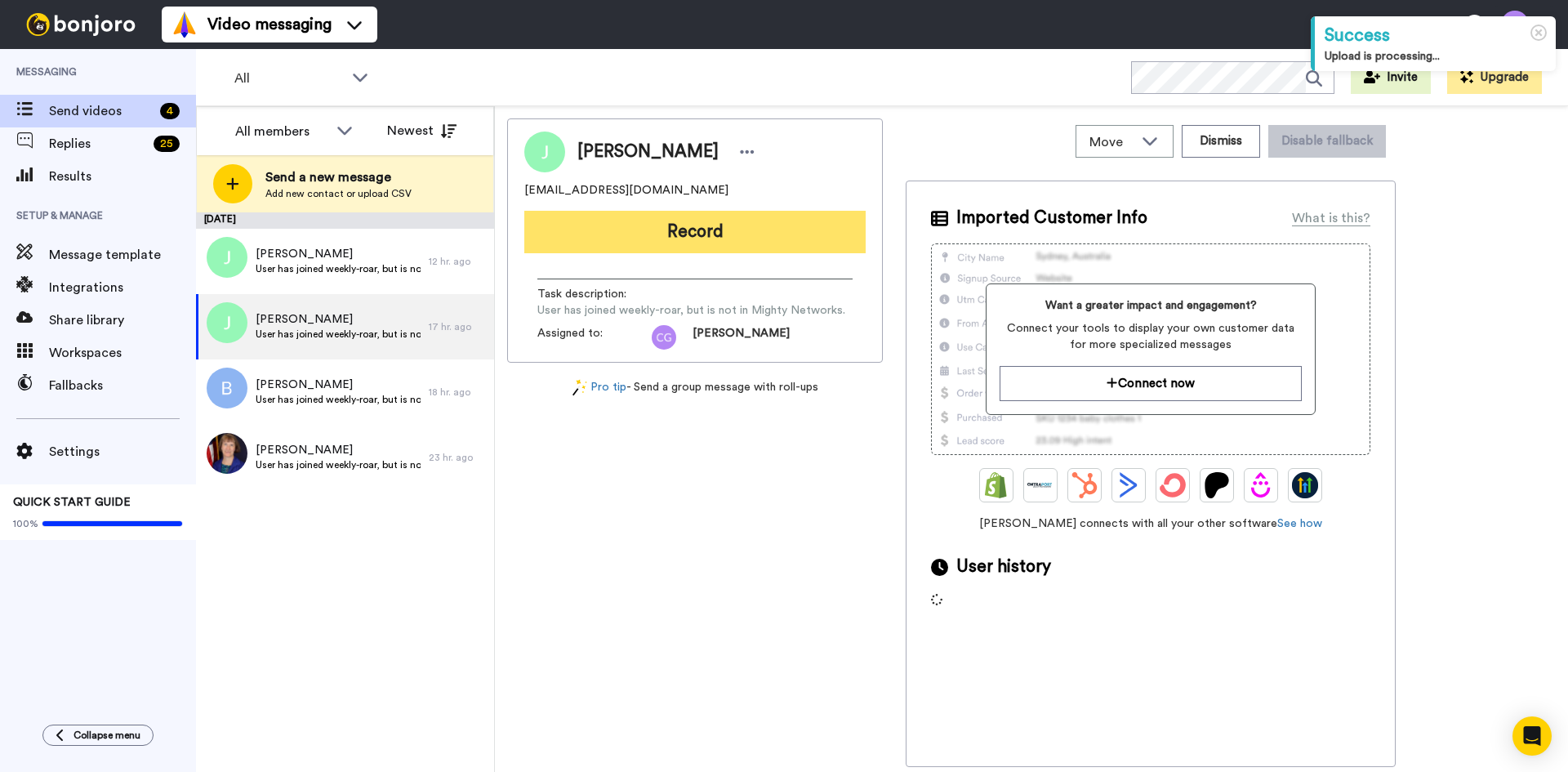
click at [654, 228] on button "Record" at bounding box center [695, 232] width 342 height 42
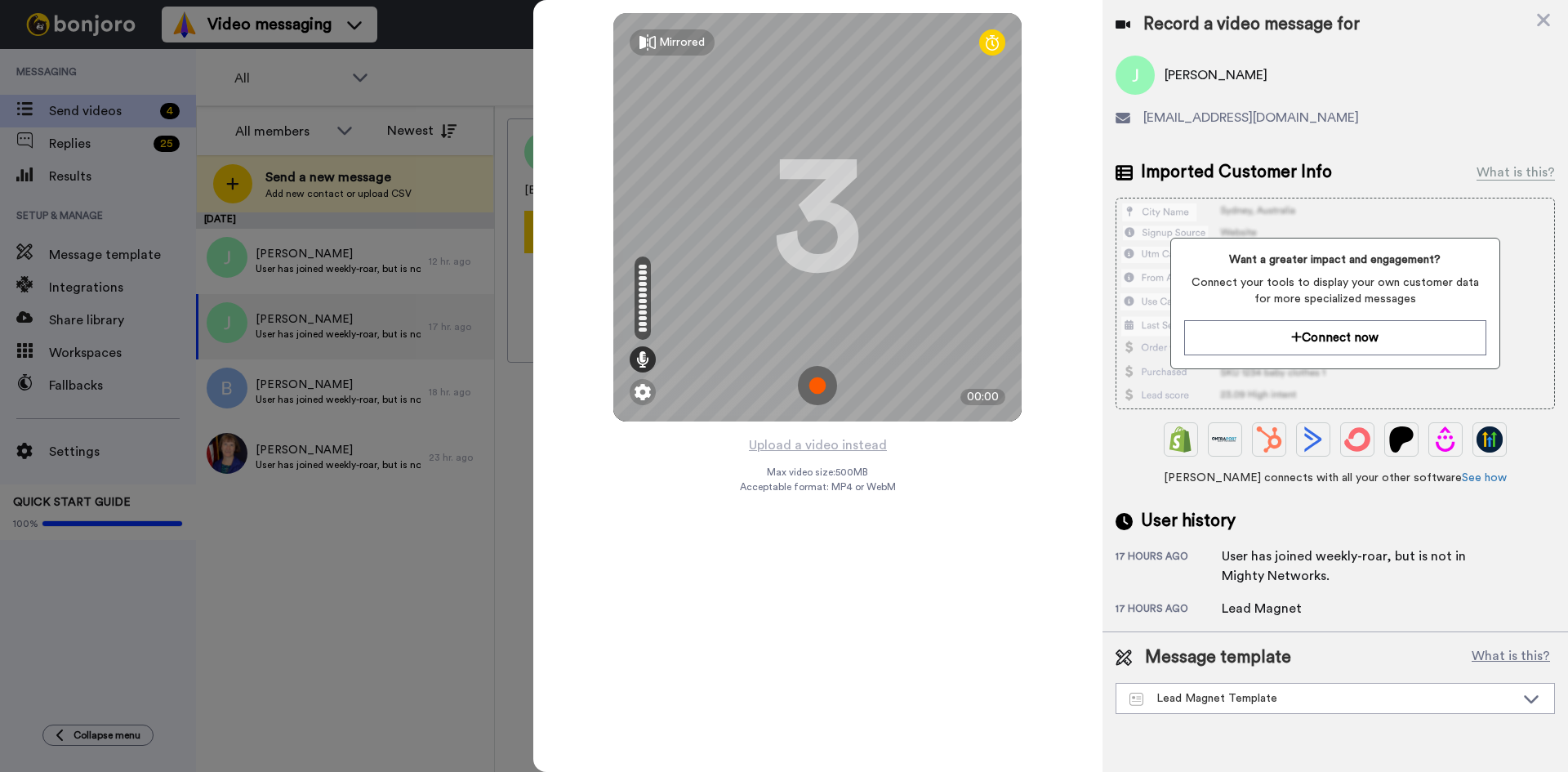
click at [813, 386] on img at bounding box center [817, 386] width 40 height 40
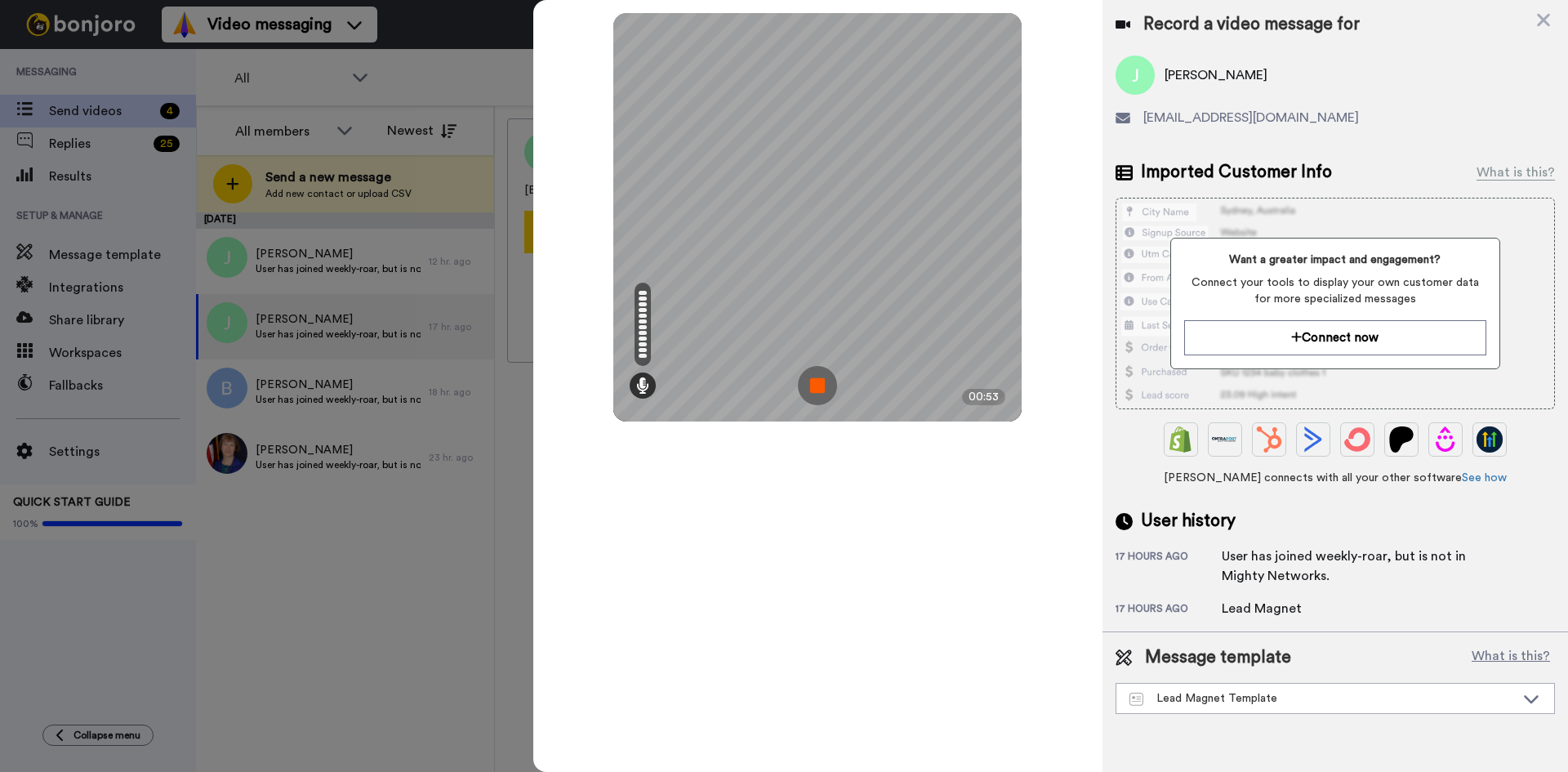
click at [817, 387] on img at bounding box center [817, 386] width 40 height 40
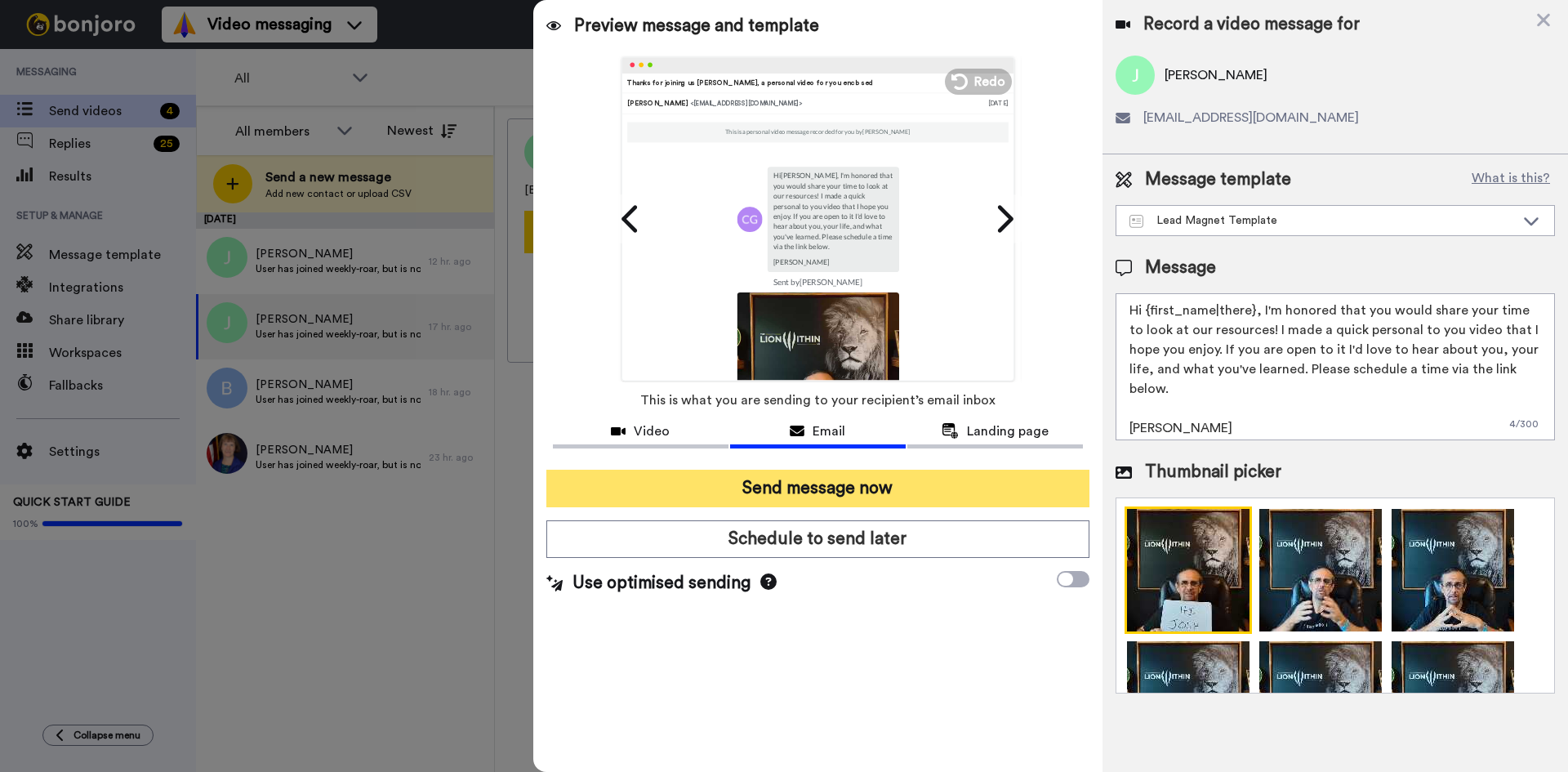
click at [880, 490] on button "Send message now" at bounding box center [817, 489] width 543 height 38
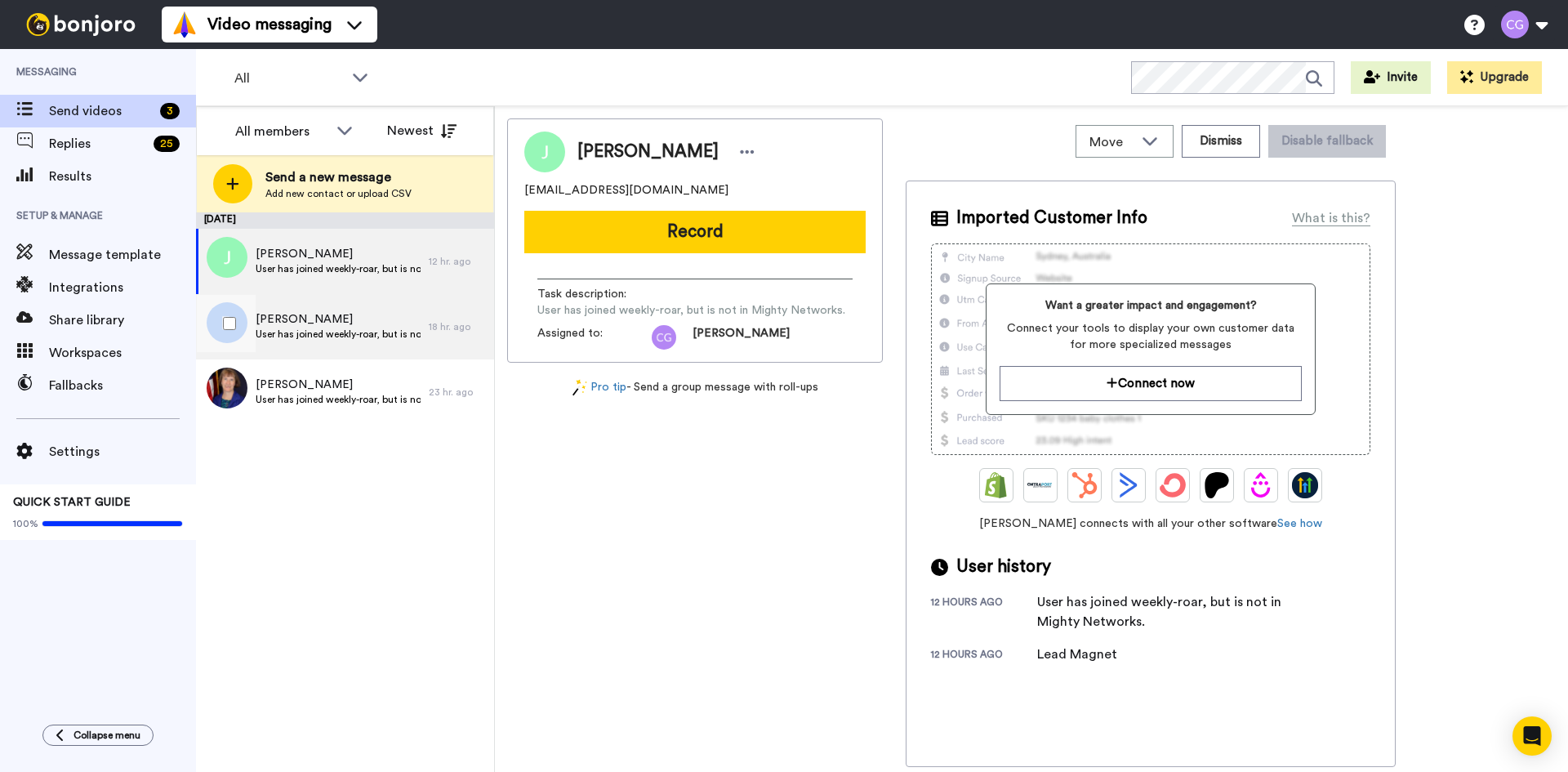
click at [396, 328] on span "User has joined weekly-roar, but is not in Mighty Networks." at bounding box center [338, 334] width 165 height 13
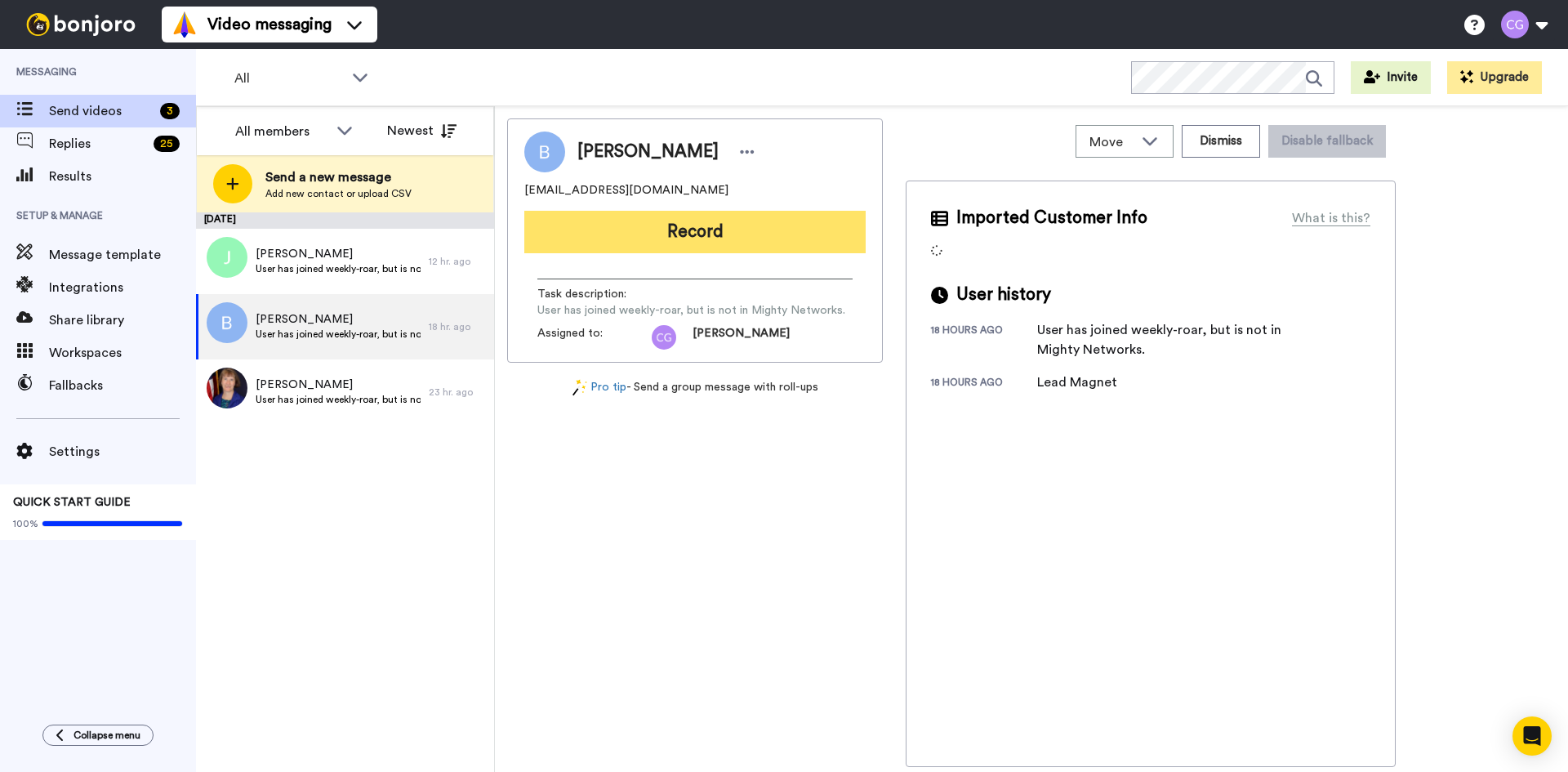
click at [656, 239] on button "Record" at bounding box center [695, 232] width 342 height 42
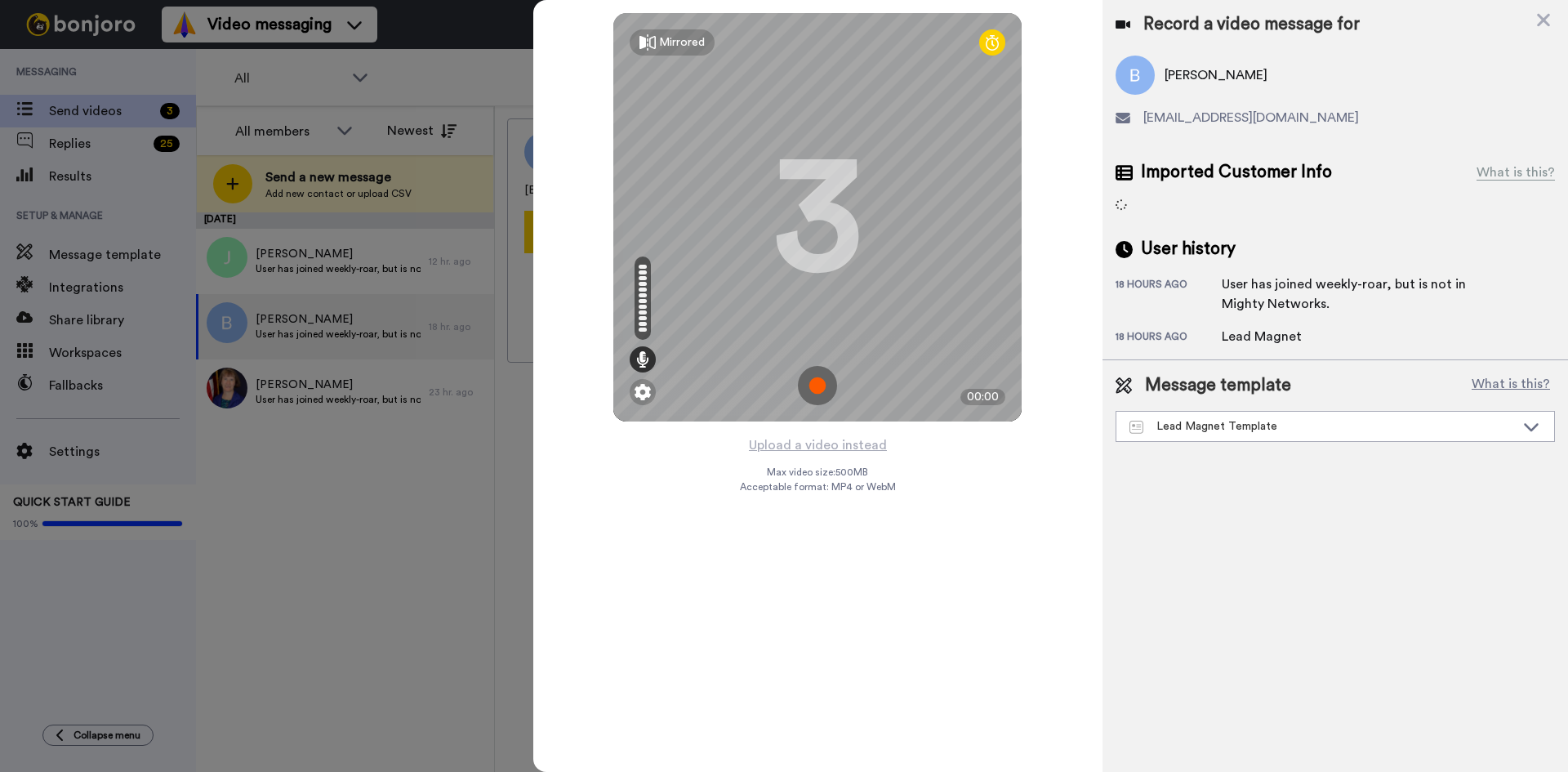
click at [820, 386] on img at bounding box center [817, 386] width 40 height 40
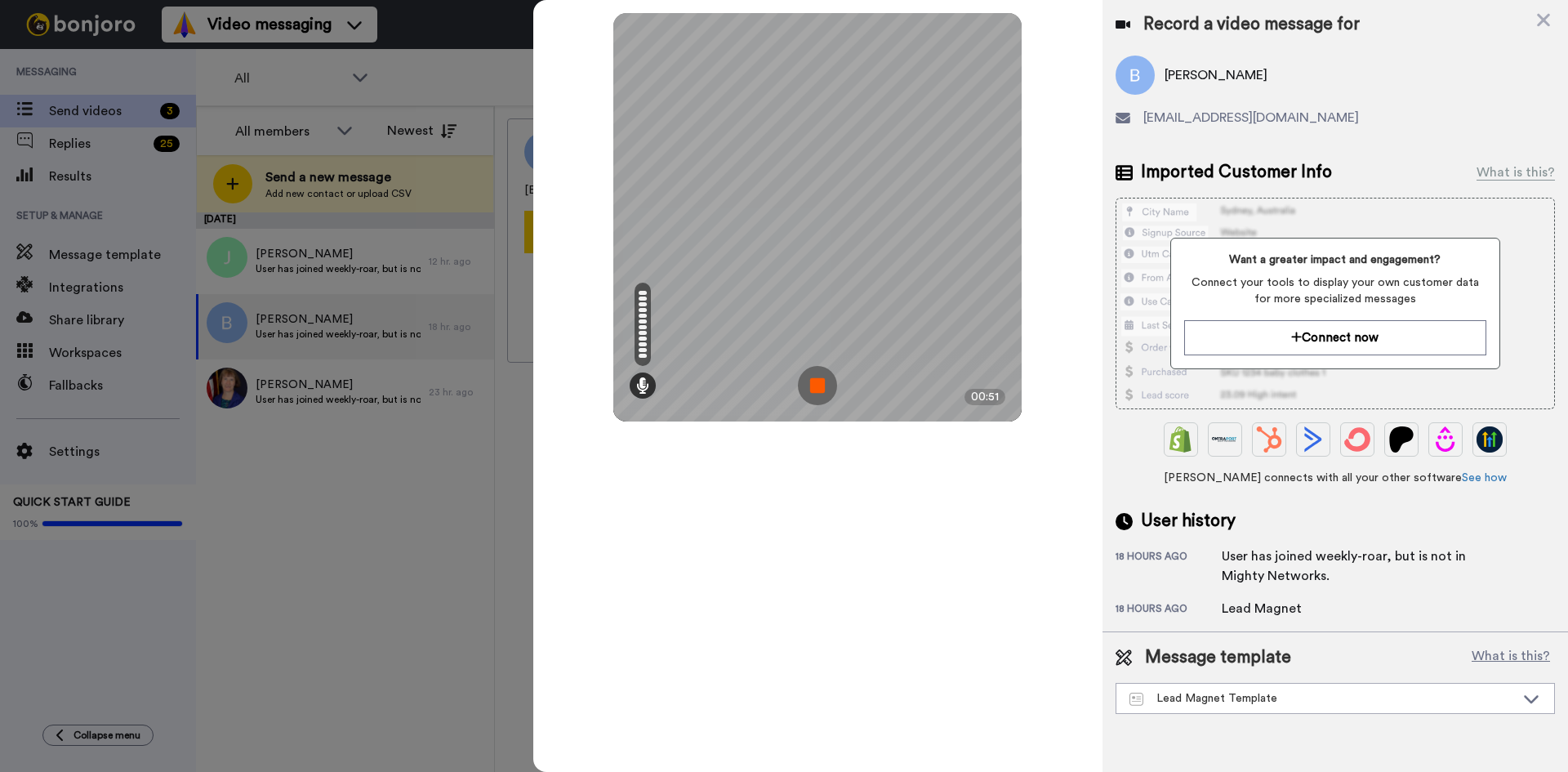
click at [816, 384] on img at bounding box center [817, 386] width 40 height 40
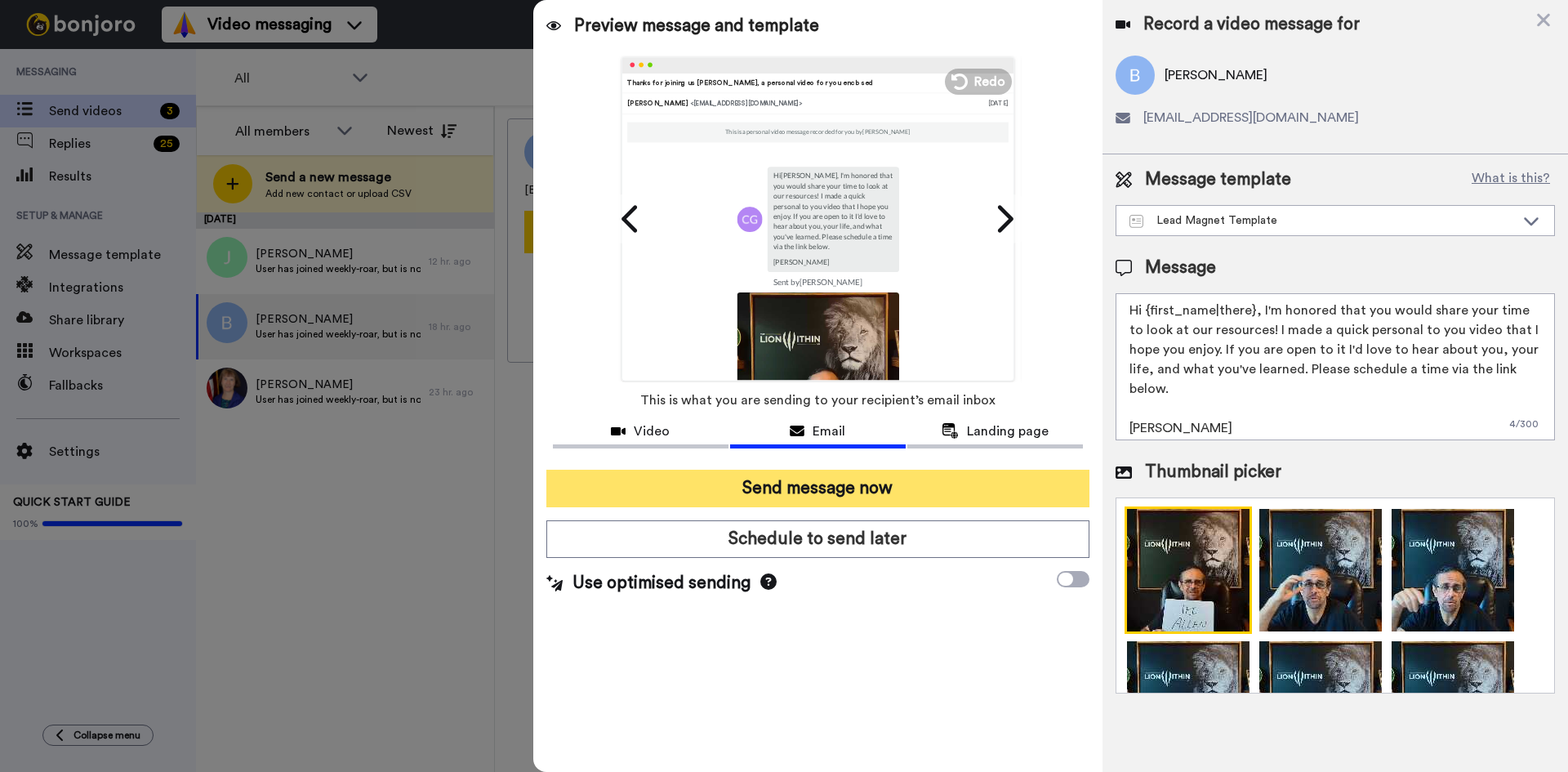
click at [799, 484] on button "Send message now" at bounding box center [817, 489] width 543 height 38
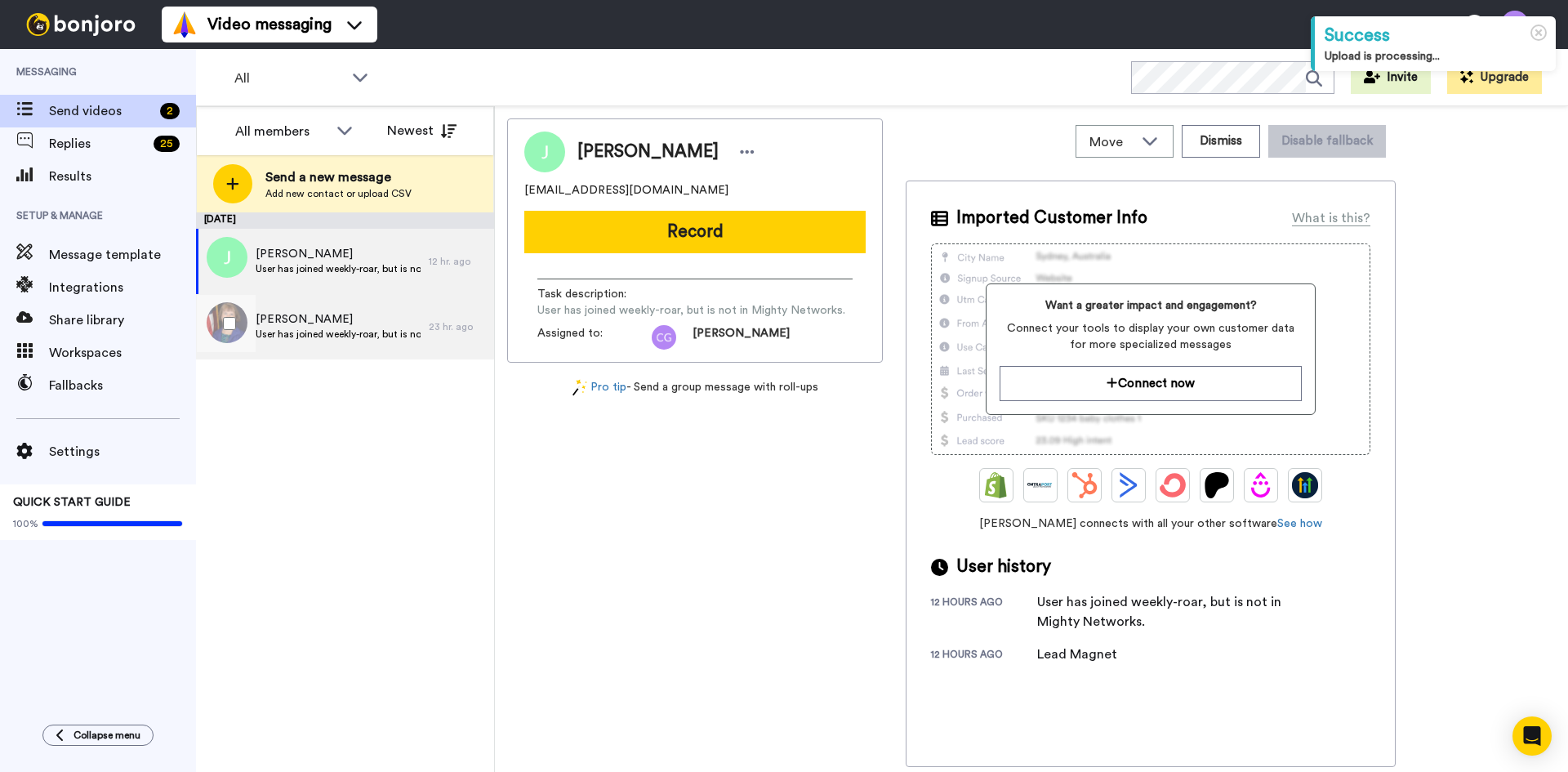
click at [364, 330] on span "User has joined weekly-roar, but is not in Mighty Networks." at bounding box center [338, 334] width 165 height 13
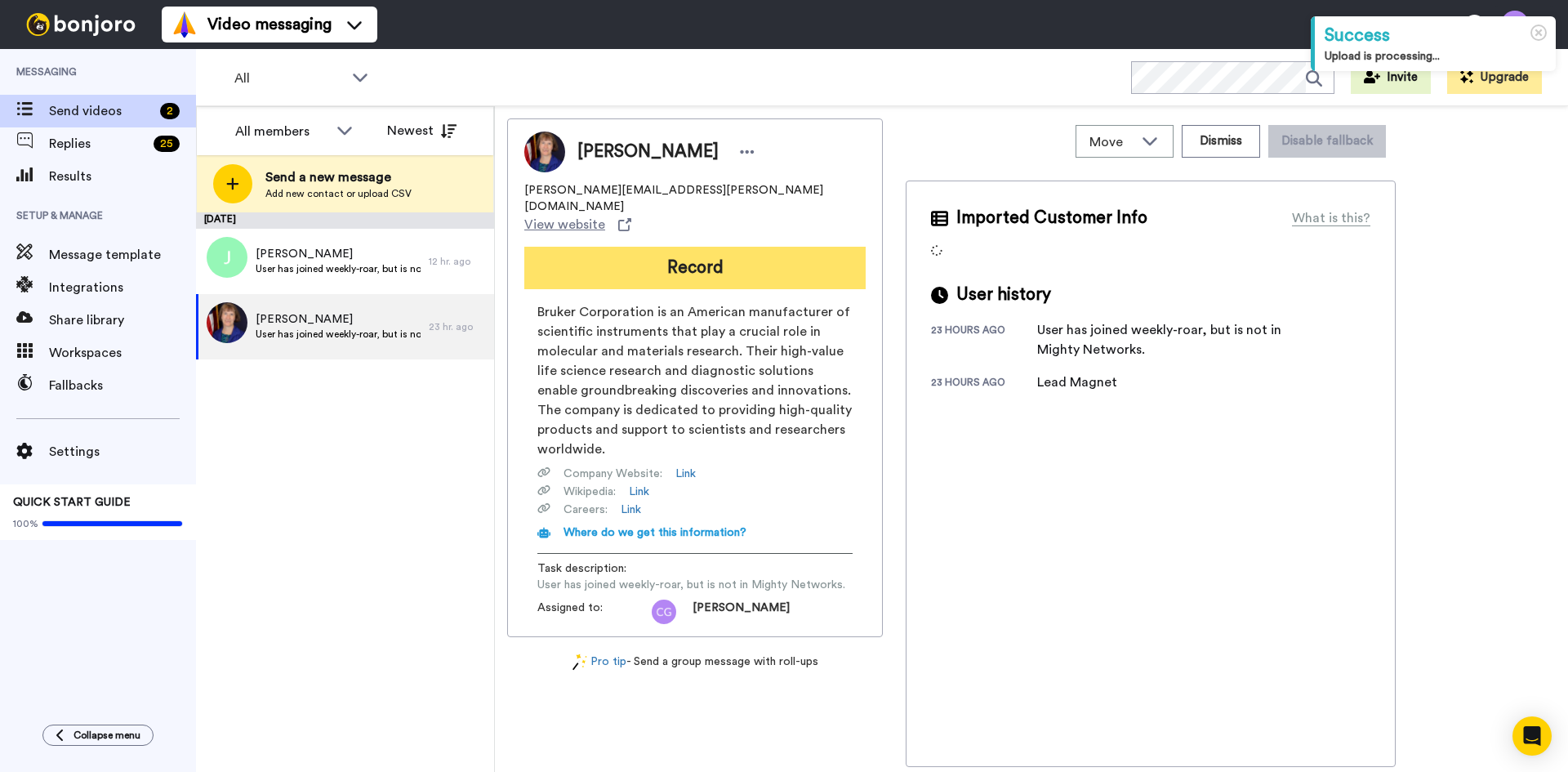
click at [639, 247] on button "Record" at bounding box center [695, 267] width 342 height 42
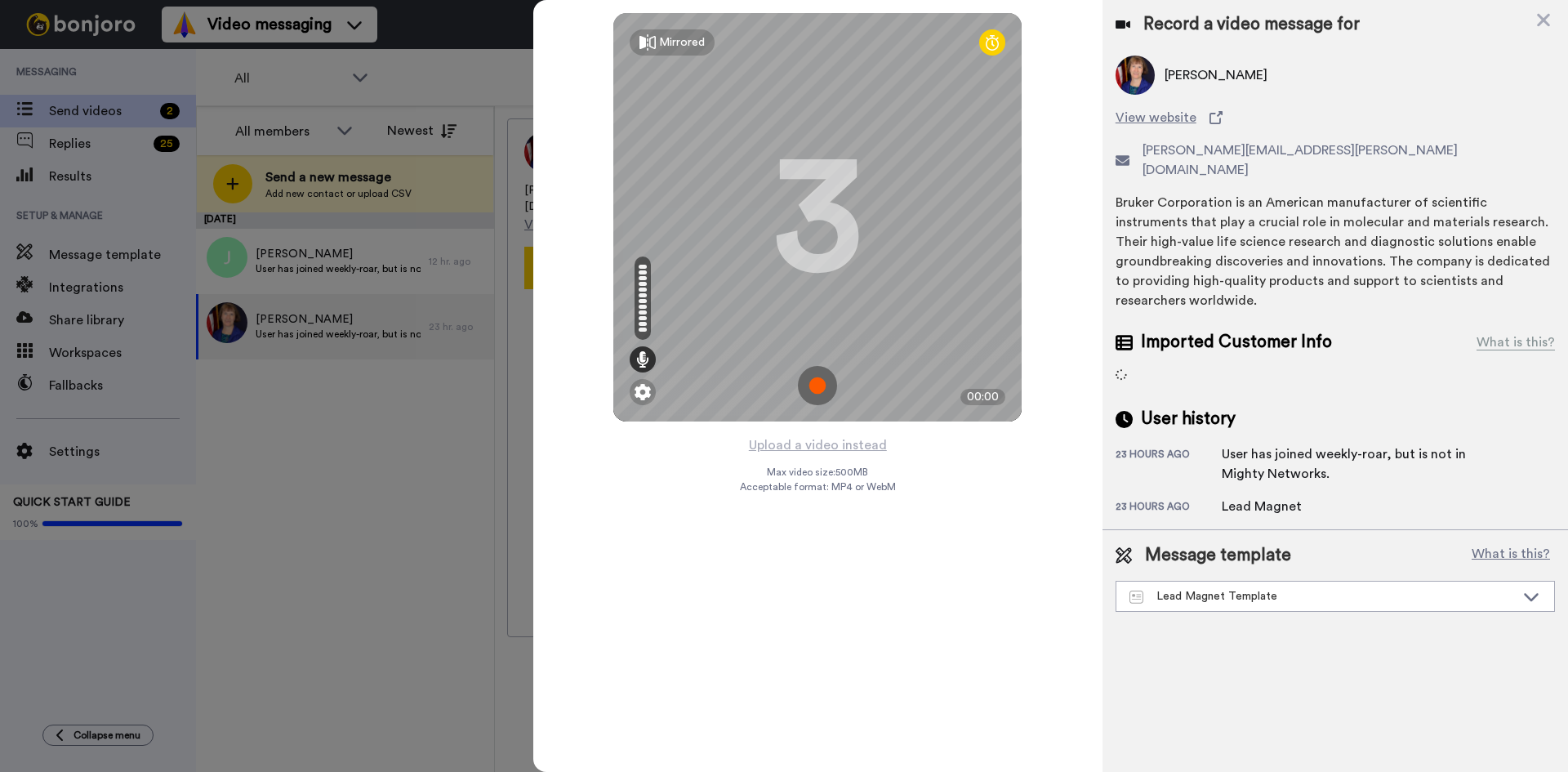
click at [818, 385] on img at bounding box center [817, 386] width 40 height 40
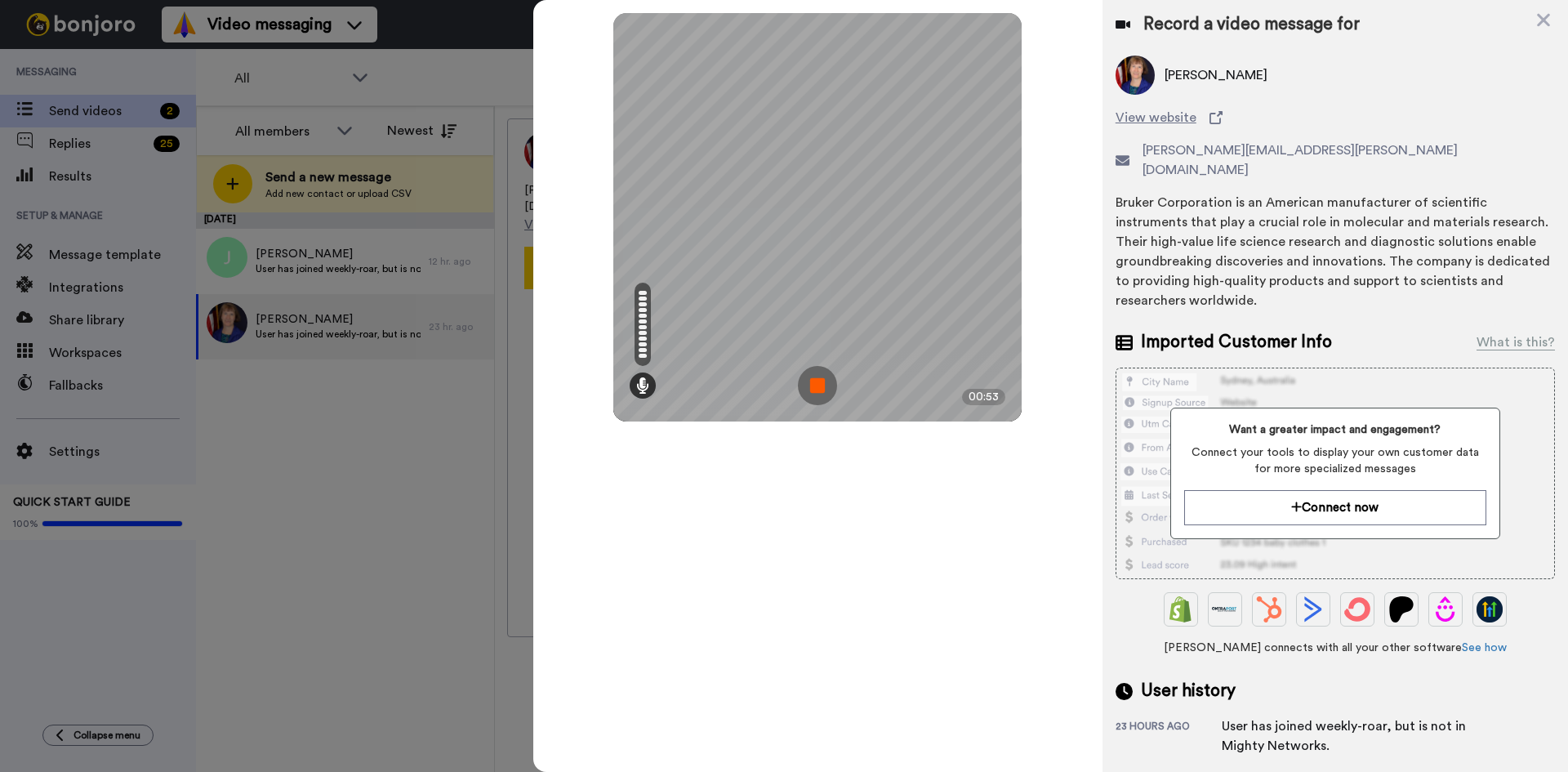
click at [821, 380] on img at bounding box center [817, 386] width 40 height 40
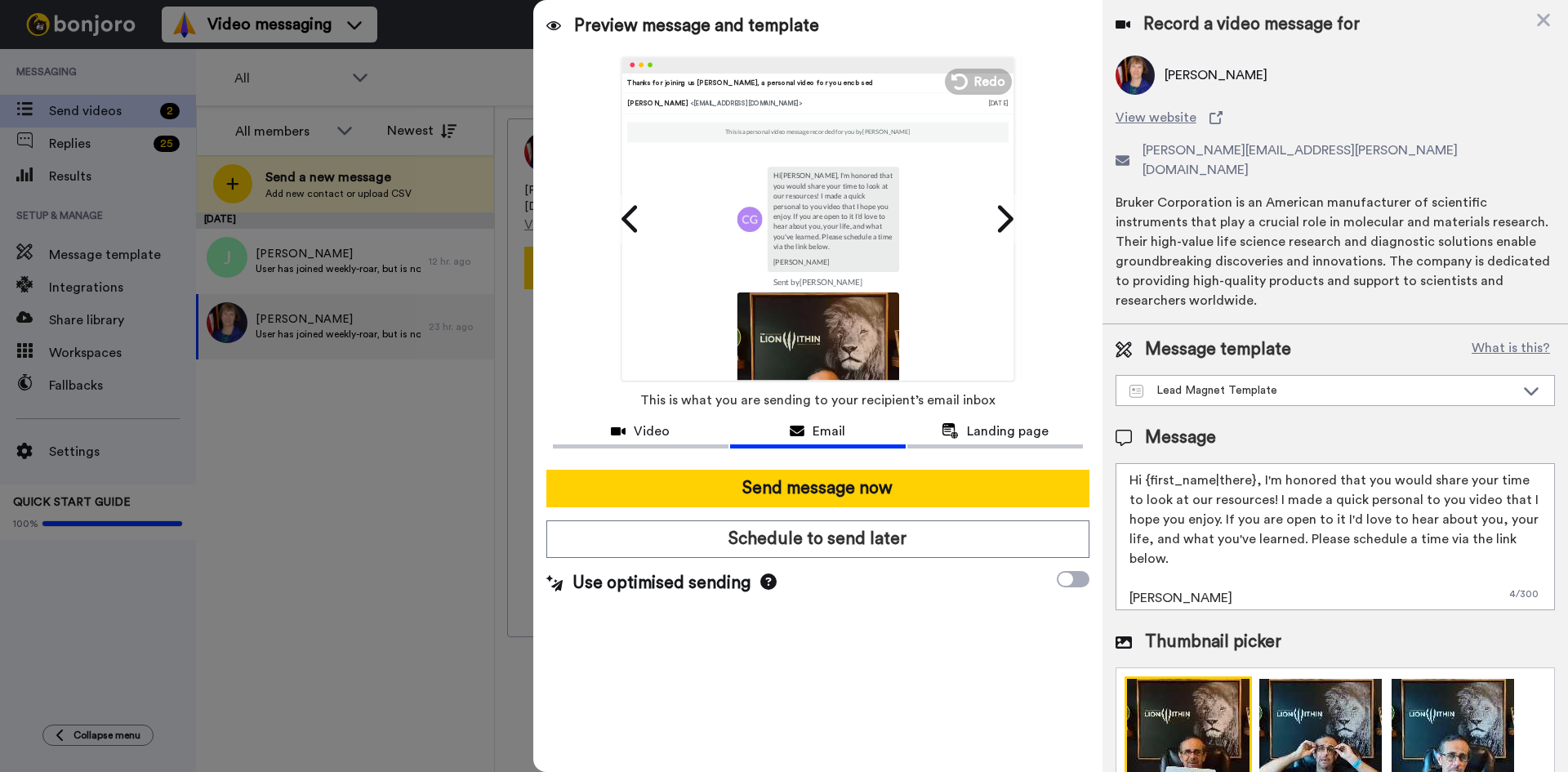
drag, startPoint x: 1144, startPoint y: 465, endPoint x: 1250, endPoint y: 462, distance: 106.0
click at [1250, 463] on textarea "Hi {first_name|there}, I'm honored that you would share your time to look at ou…" at bounding box center [1335, 537] width 440 height 147
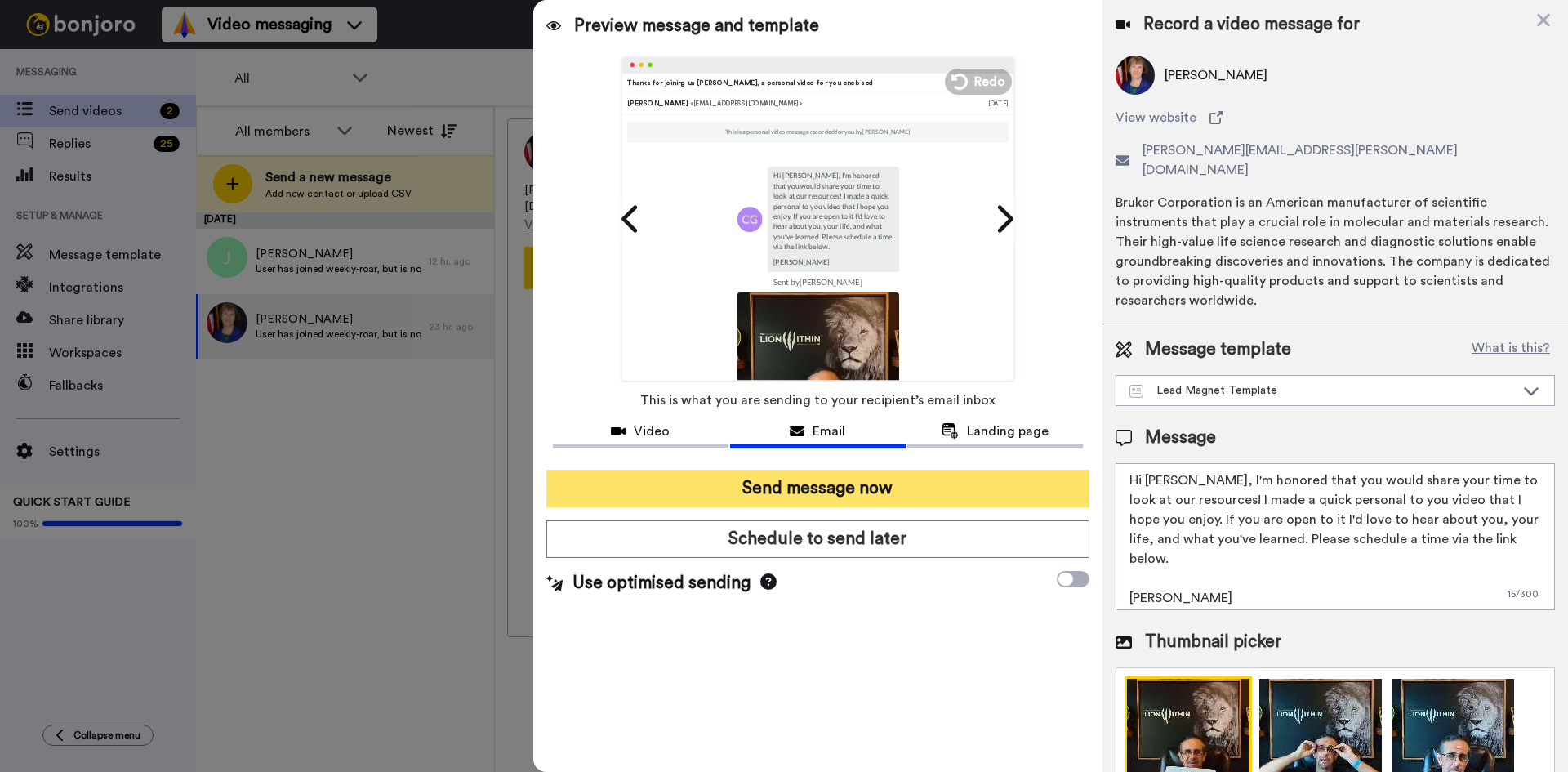
type textarea "Hi Garrett, I'm honored that you would share your time to look at our resources…"
click at [913, 484] on button "Send message now" at bounding box center [817, 489] width 543 height 38
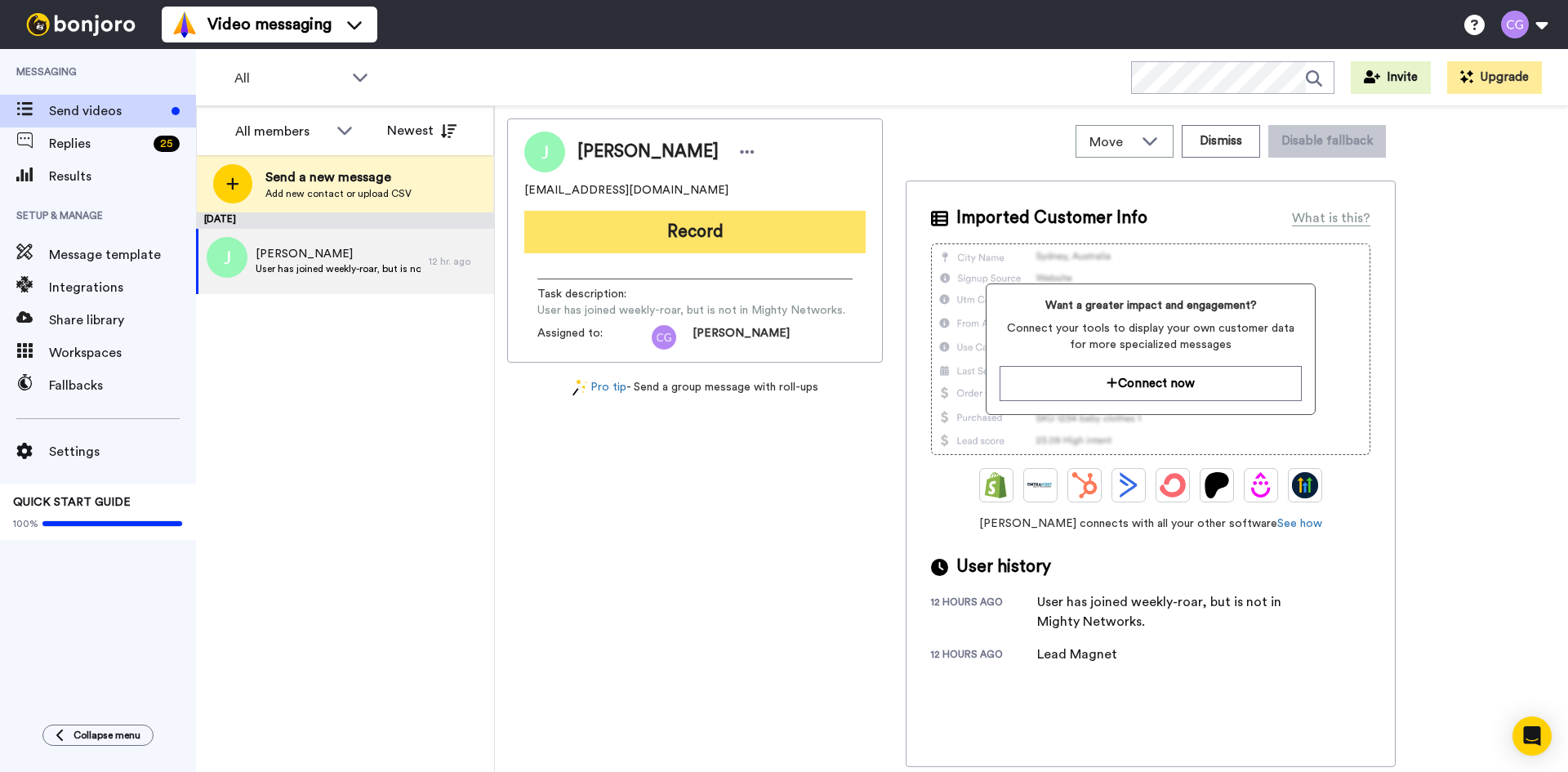
click at [696, 233] on button "Record" at bounding box center [695, 232] width 342 height 42
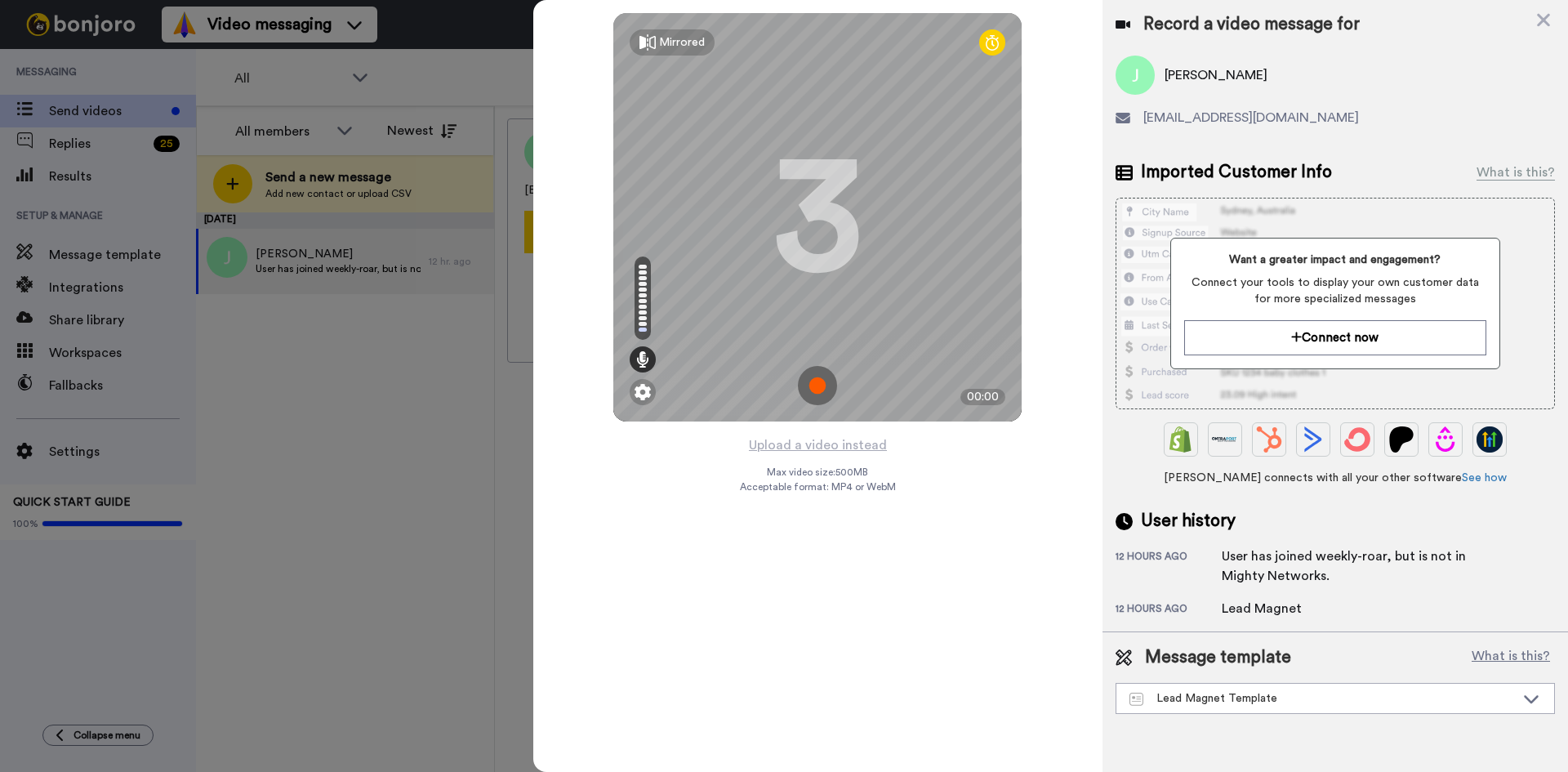
click at [815, 382] on img at bounding box center [817, 386] width 40 height 40
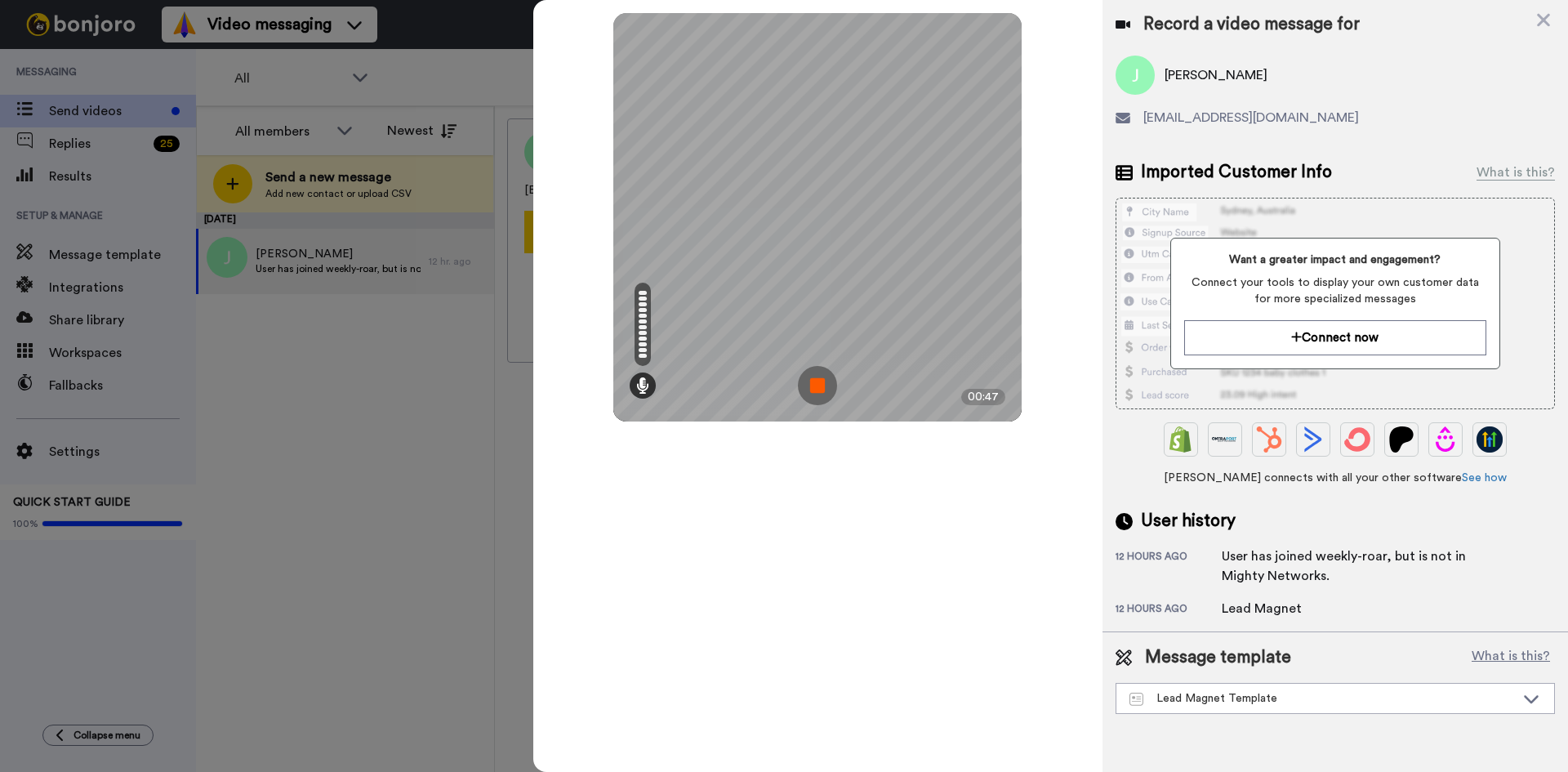
click at [822, 389] on img at bounding box center [817, 386] width 40 height 40
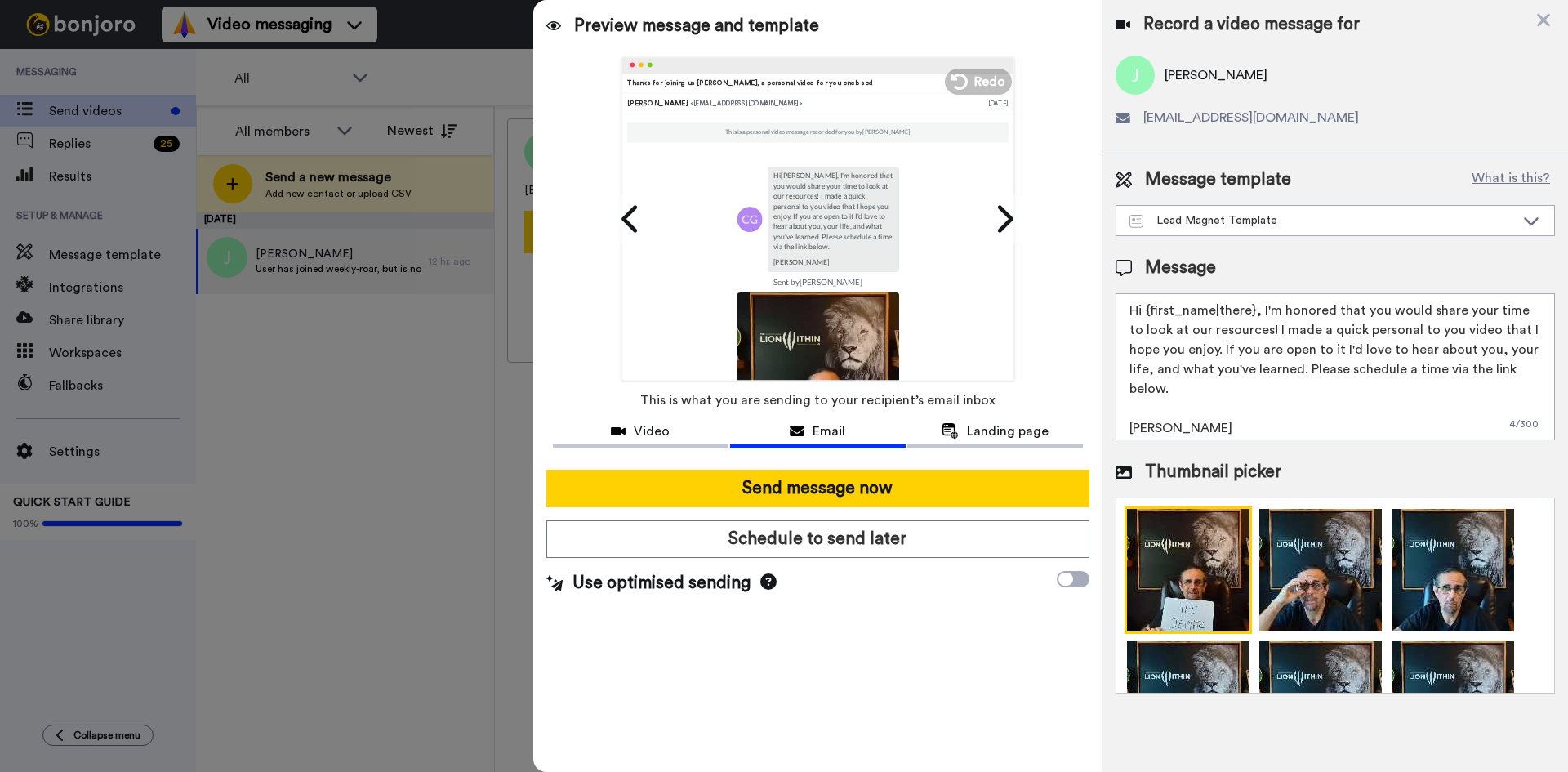
drag, startPoint x: 1145, startPoint y: 309, endPoint x: 1252, endPoint y: 317, distance: 107.3
click at [1252, 317] on textarea "Hi {first_name|there}, I'm honored that you would share your time to look at ou…" at bounding box center [1335, 366] width 440 height 147
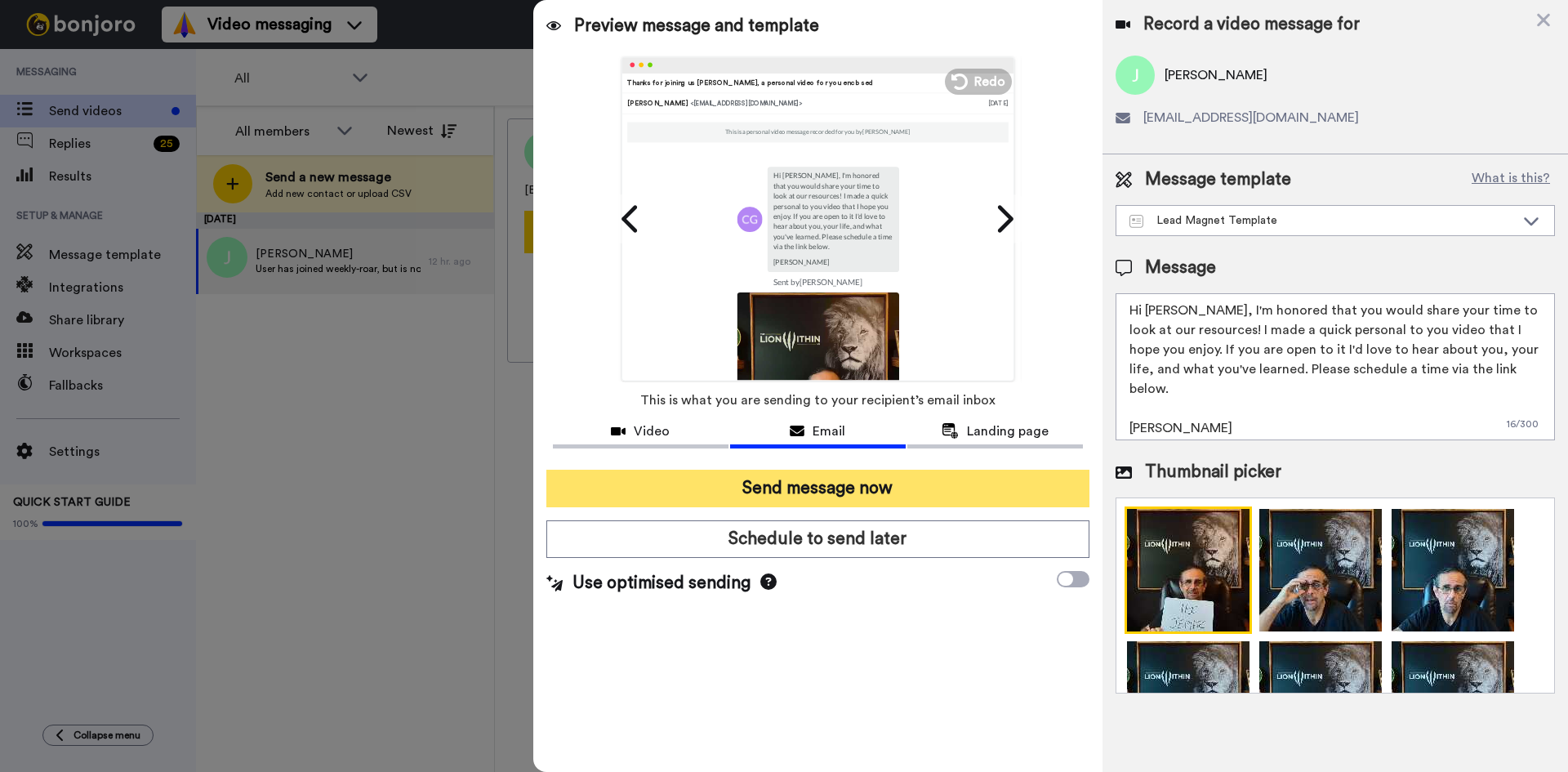
type textarea "Hi Jephte, I'm honored that you would share your time to look at our resources!…"
click at [889, 485] on button "Send message now" at bounding box center [817, 489] width 543 height 38
